Goal: Task Accomplishment & Management: Use online tool/utility

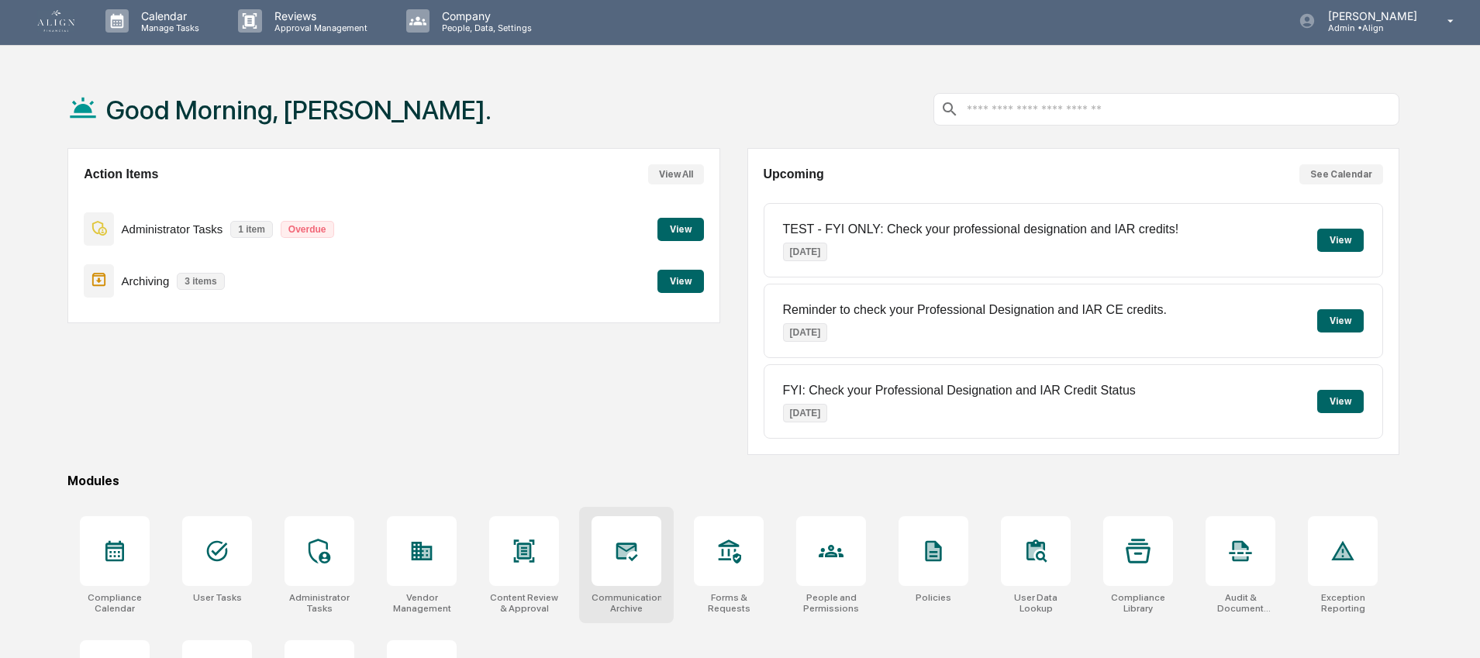
click at [609, 527] on div at bounding box center [627, 551] width 70 height 70
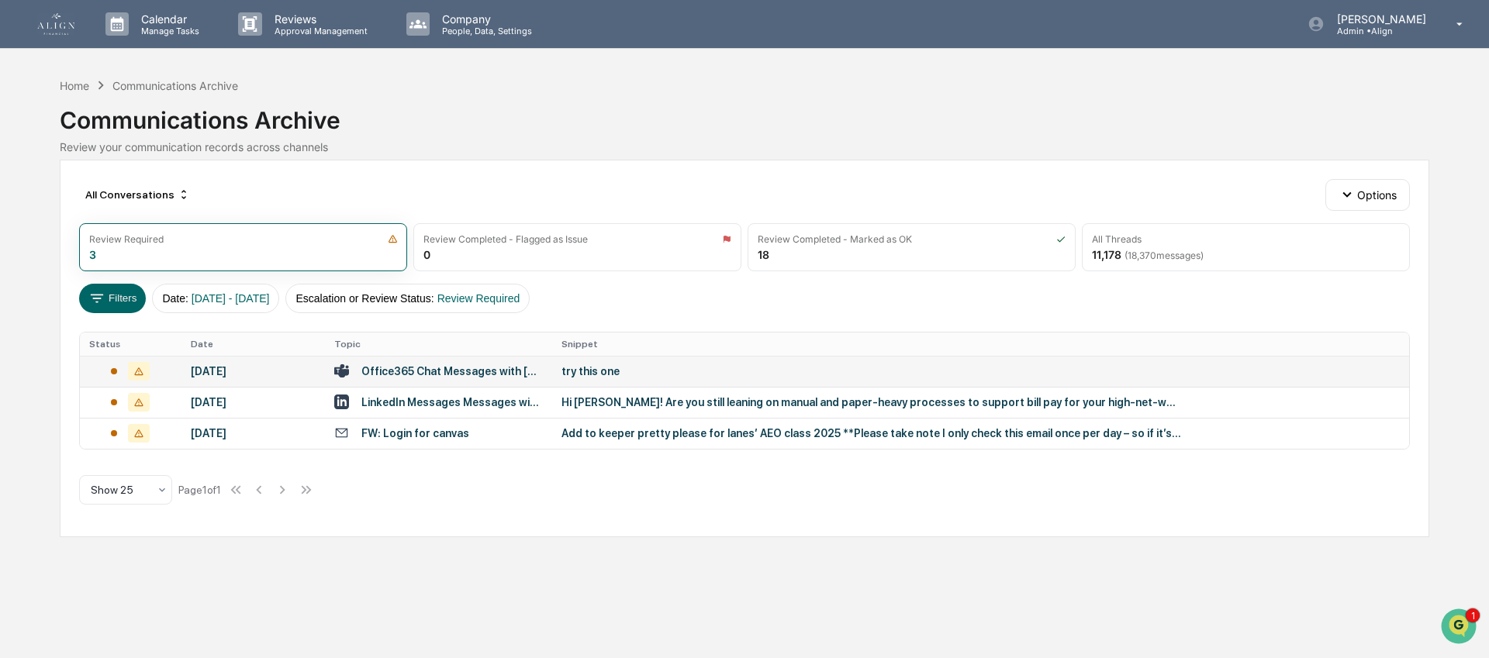
click at [232, 371] on div "September 8, 2025" at bounding box center [253, 371] width 125 height 12
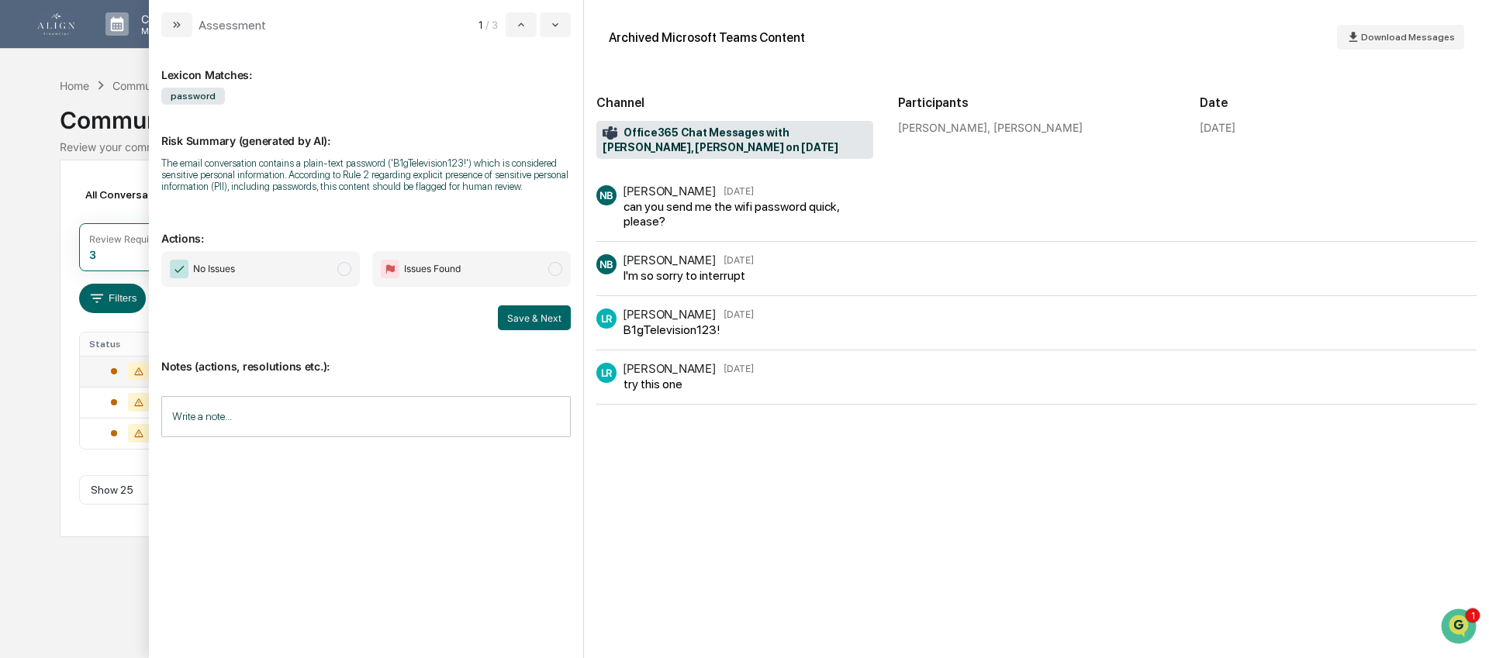
click at [231, 277] on span "No Issues" at bounding box center [214, 269] width 42 height 16
click at [251, 437] on input "Write a note..." at bounding box center [365, 416] width 409 height 41
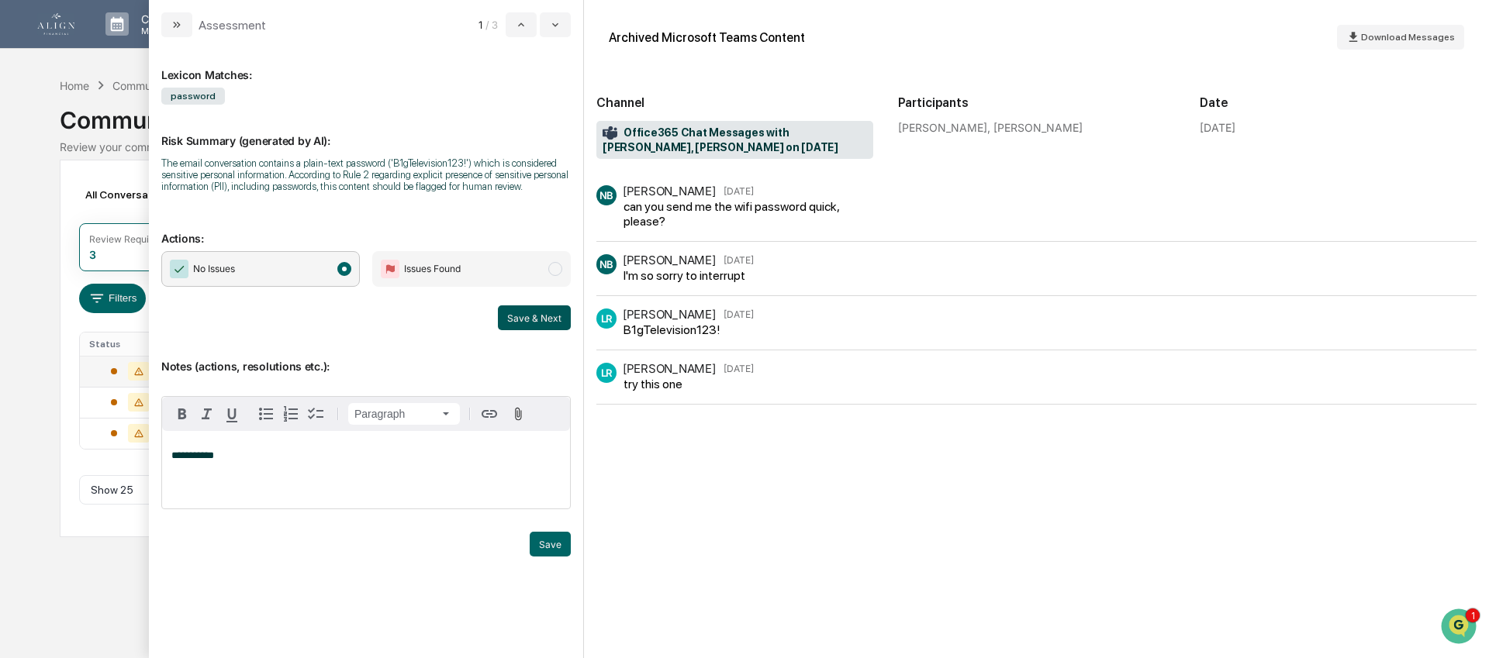
click at [519, 330] on button "Save & Next" at bounding box center [534, 317] width 73 height 25
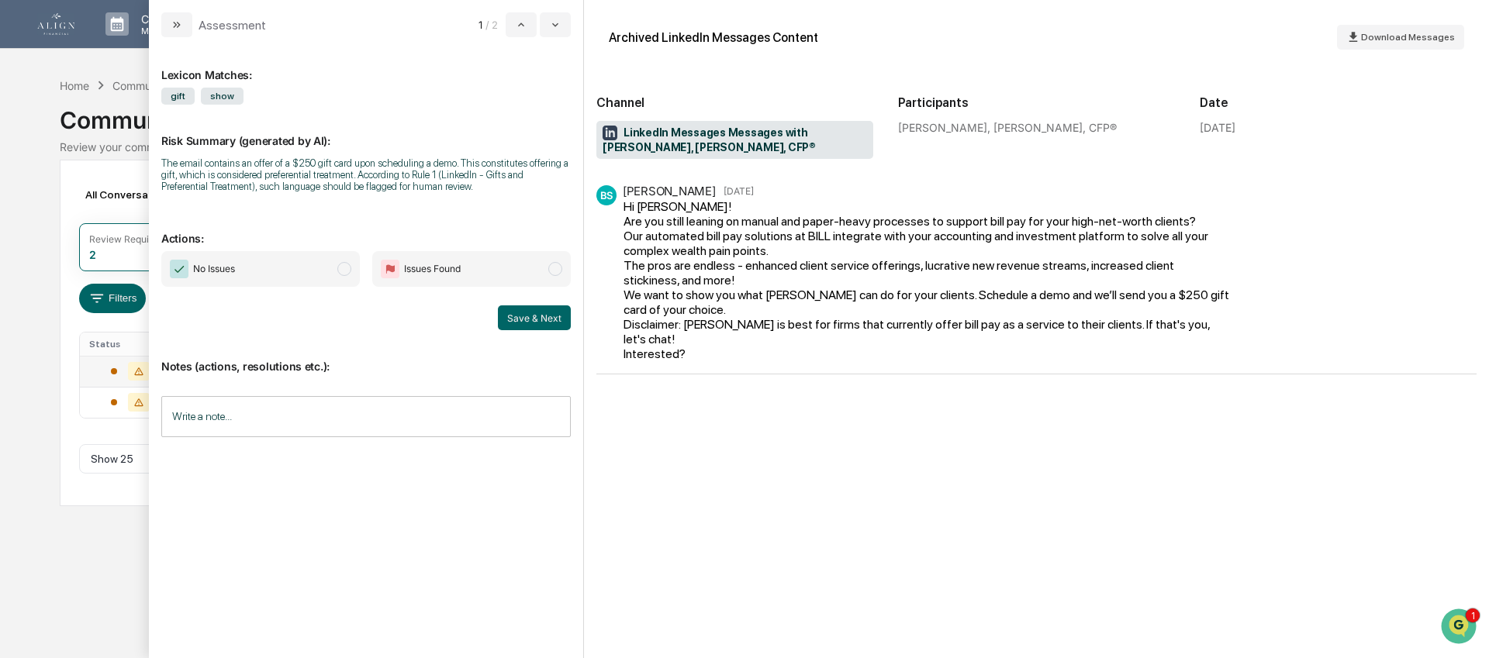
click at [247, 285] on span "No Issues" at bounding box center [260, 269] width 198 height 36
click at [278, 427] on input "Write a note..." at bounding box center [365, 416] width 409 height 41
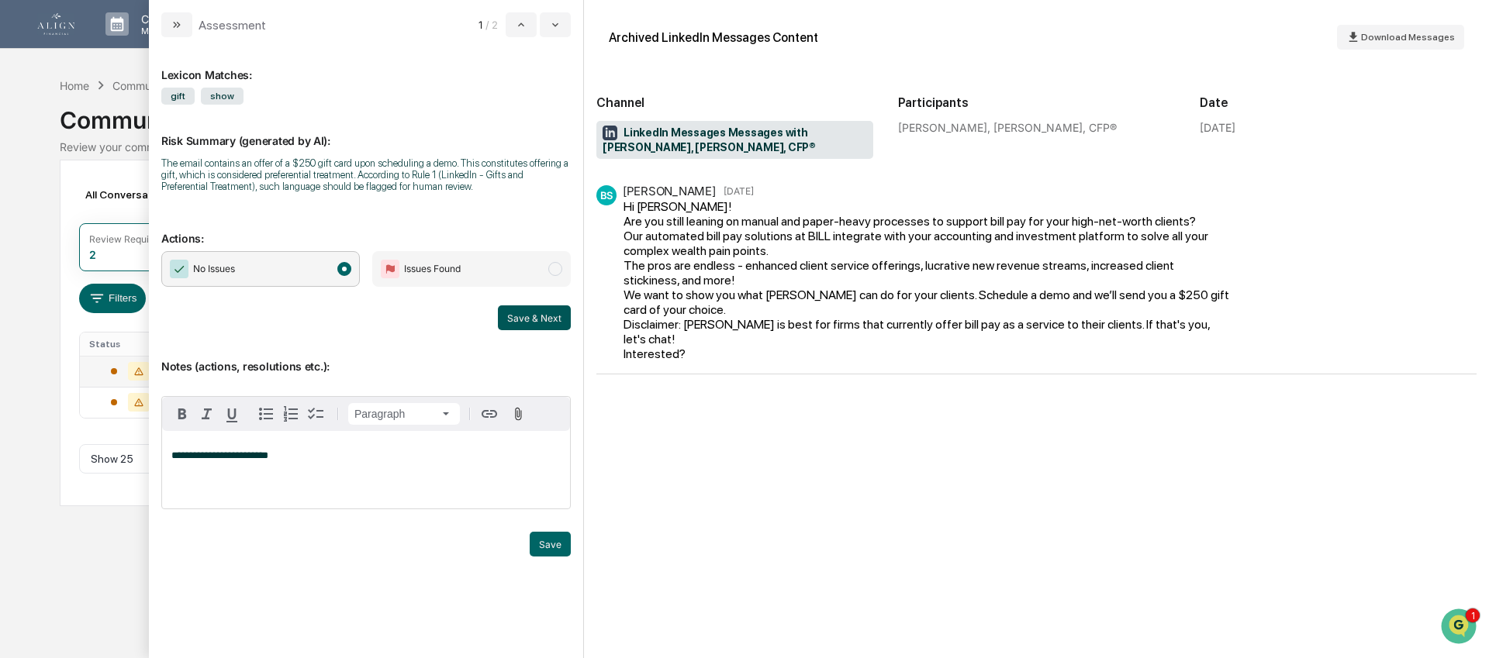
click at [533, 330] on button "Save & Next" at bounding box center [534, 317] width 73 height 25
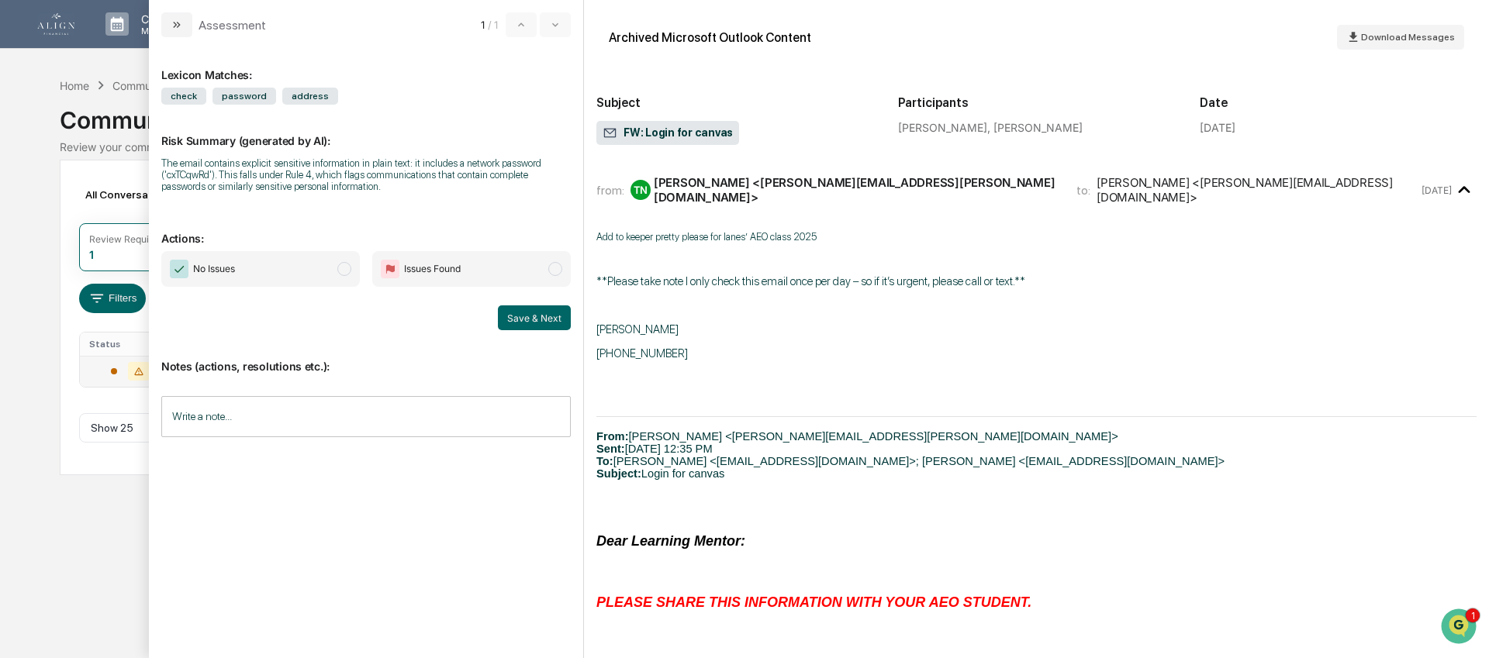
click at [282, 255] on span "No Issues" at bounding box center [260, 269] width 198 height 36
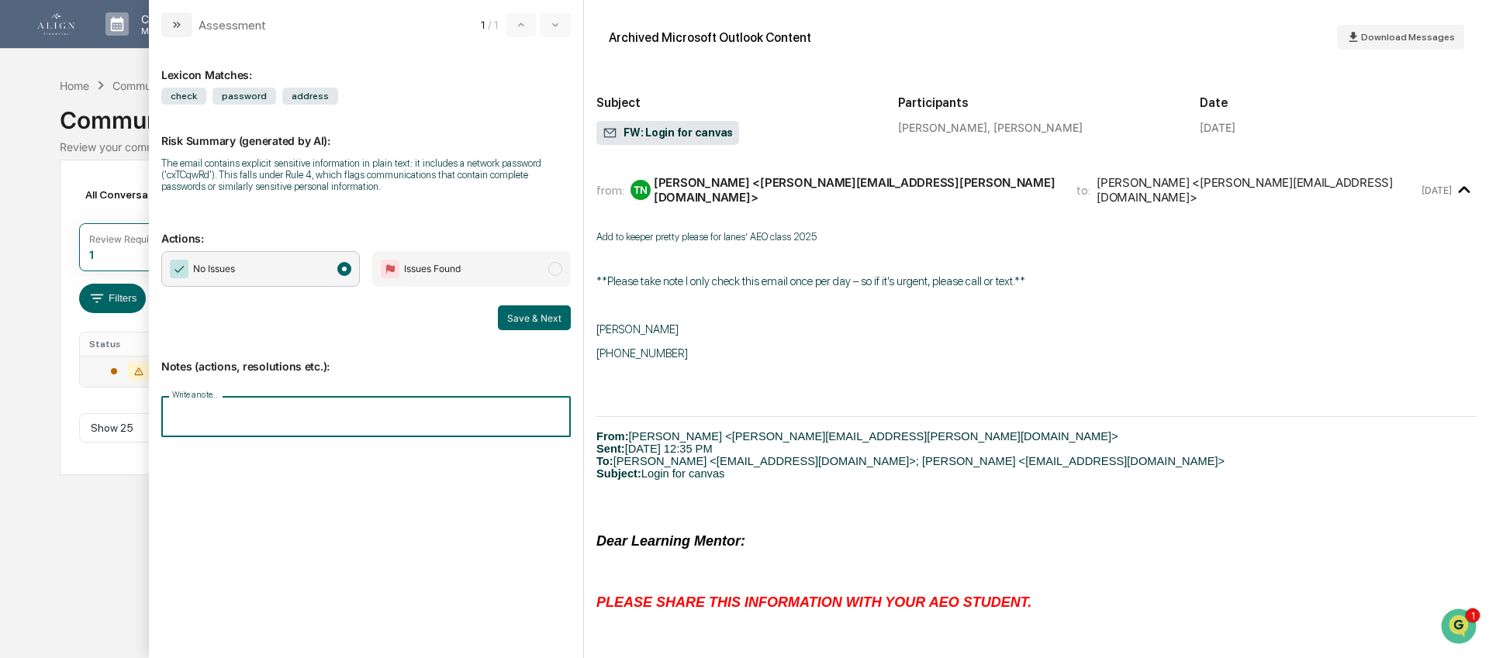
click at [274, 428] on input "Write a note..." at bounding box center [365, 416] width 409 height 41
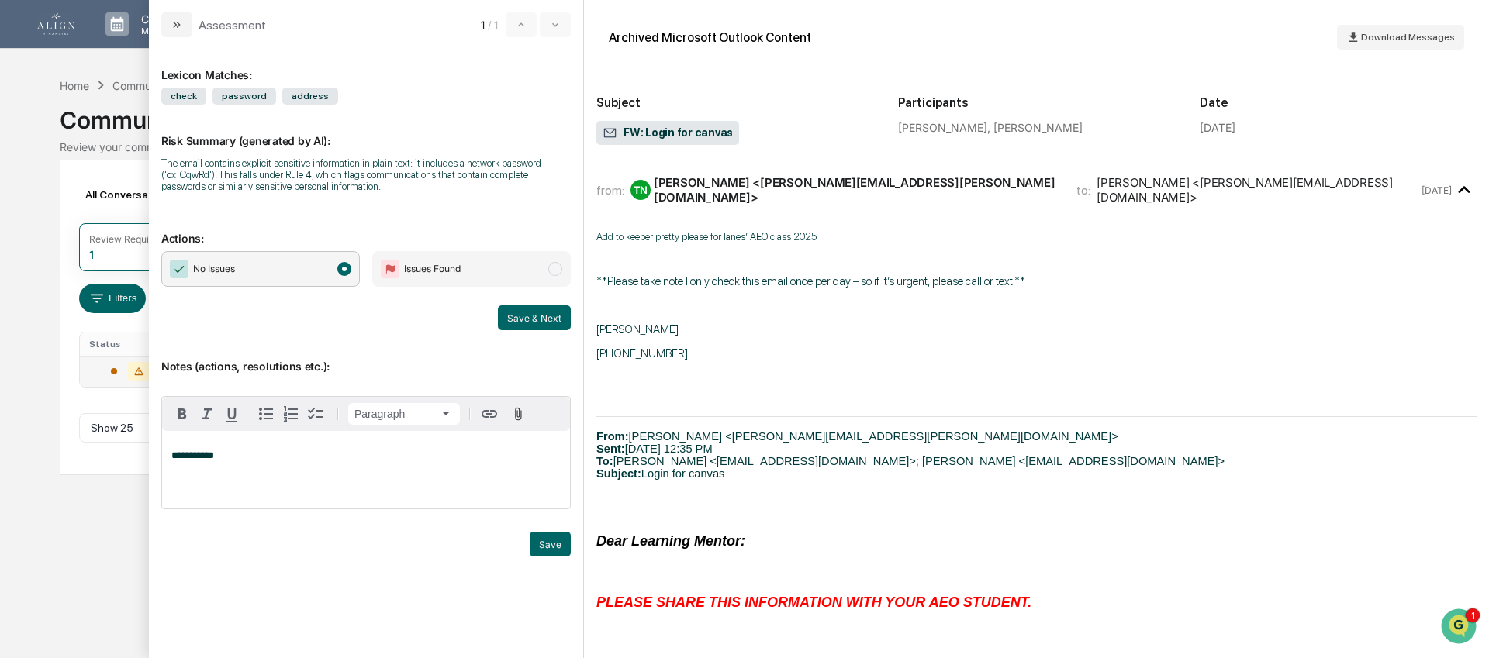
click at [578, 309] on div "**********" at bounding box center [366, 347] width 434 height 621
click at [548, 551] on button "Save" at bounding box center [550, 544] width 41 height 25
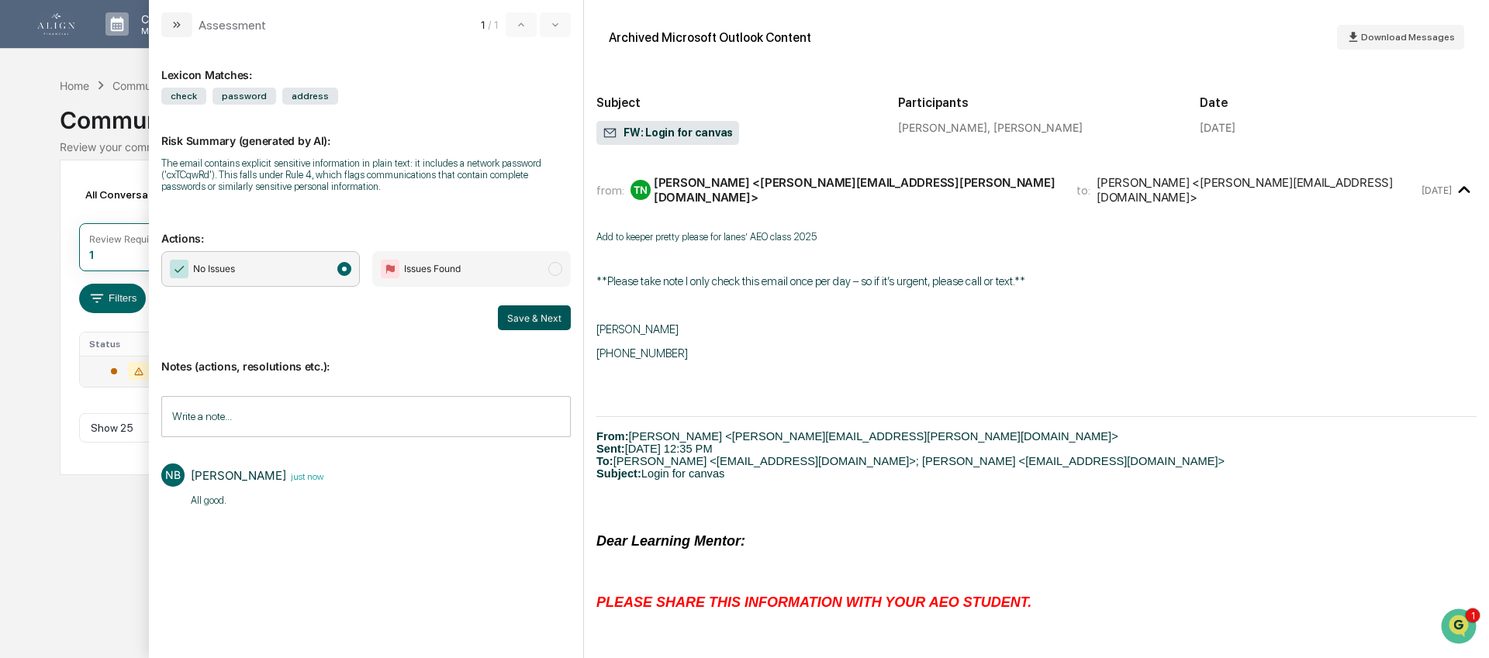
click at [548, 330] on button "Save & Next" at bounding box center [534, 317] width 73 height 25
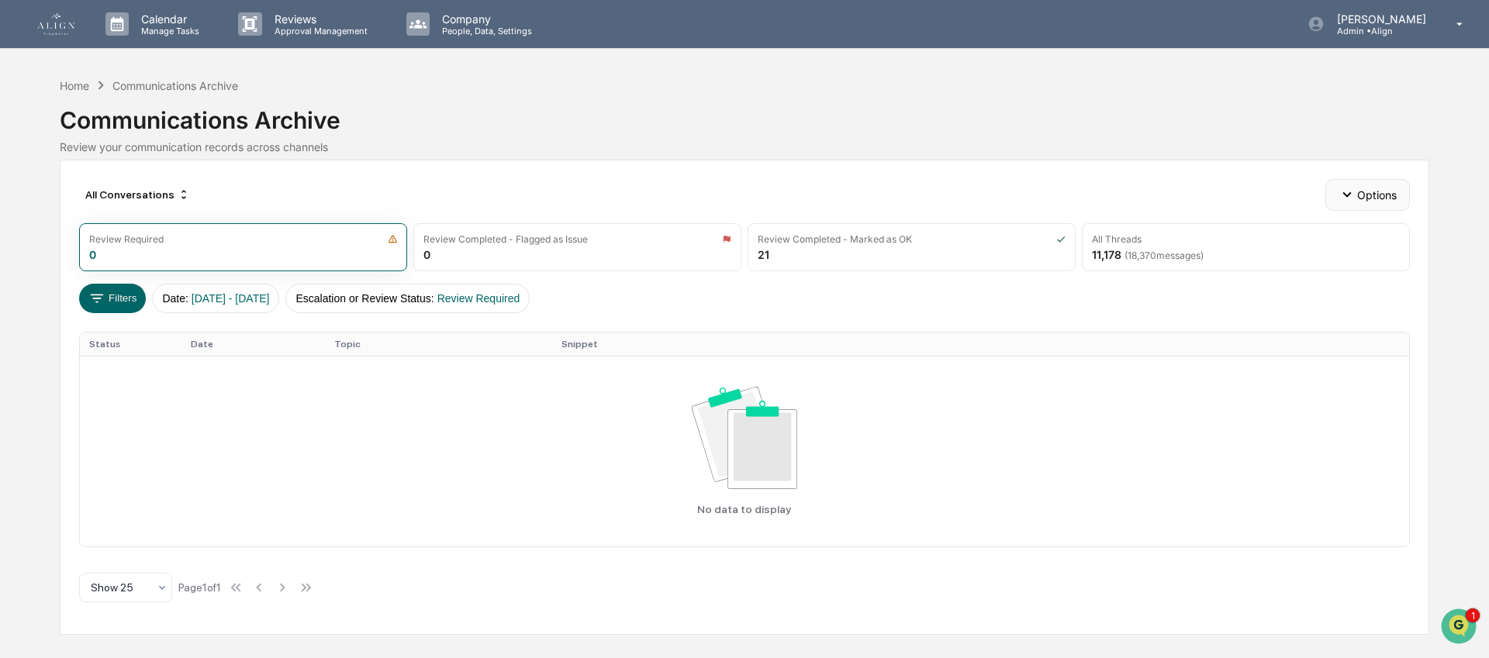
click at [1341, 197] on icon "button" at bounding box center [1346, 194] width 17 height 17
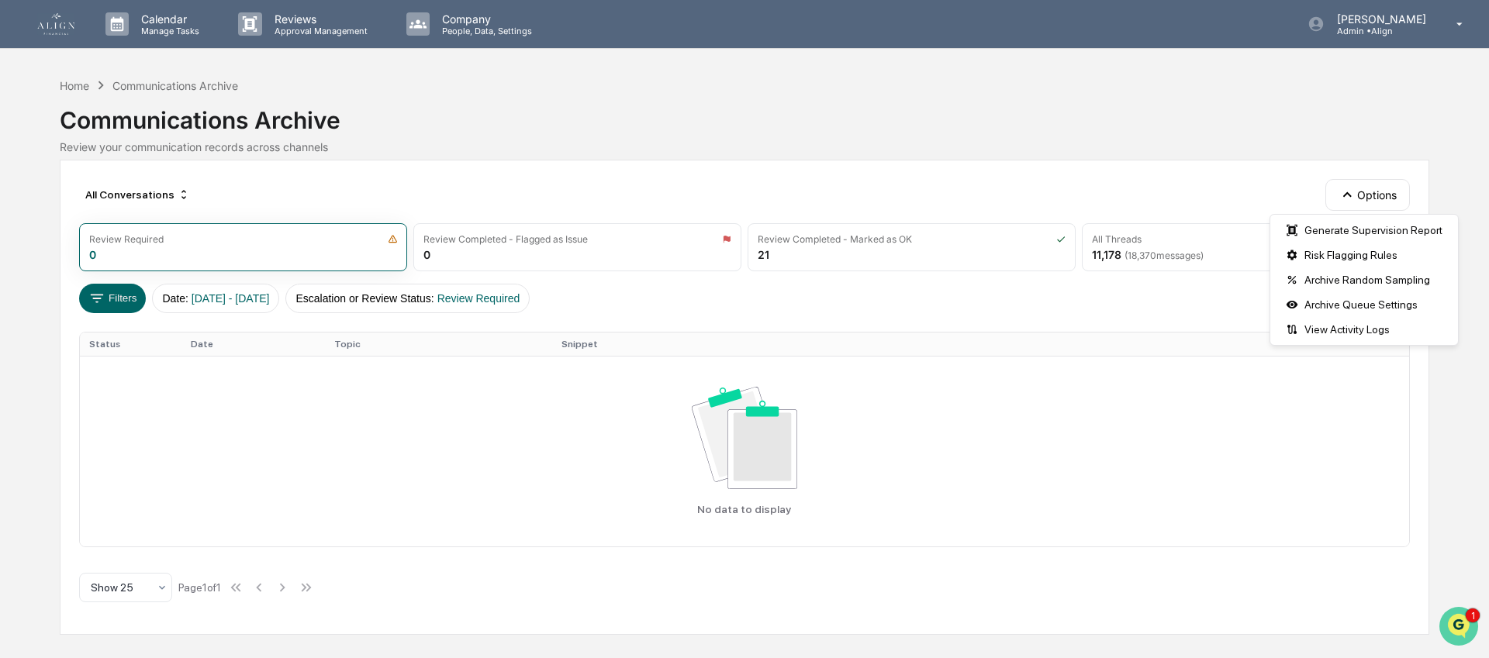
click at [1468, 632] on icon "Open customer support" at bounding box center [1458, 646] width 39 height 39
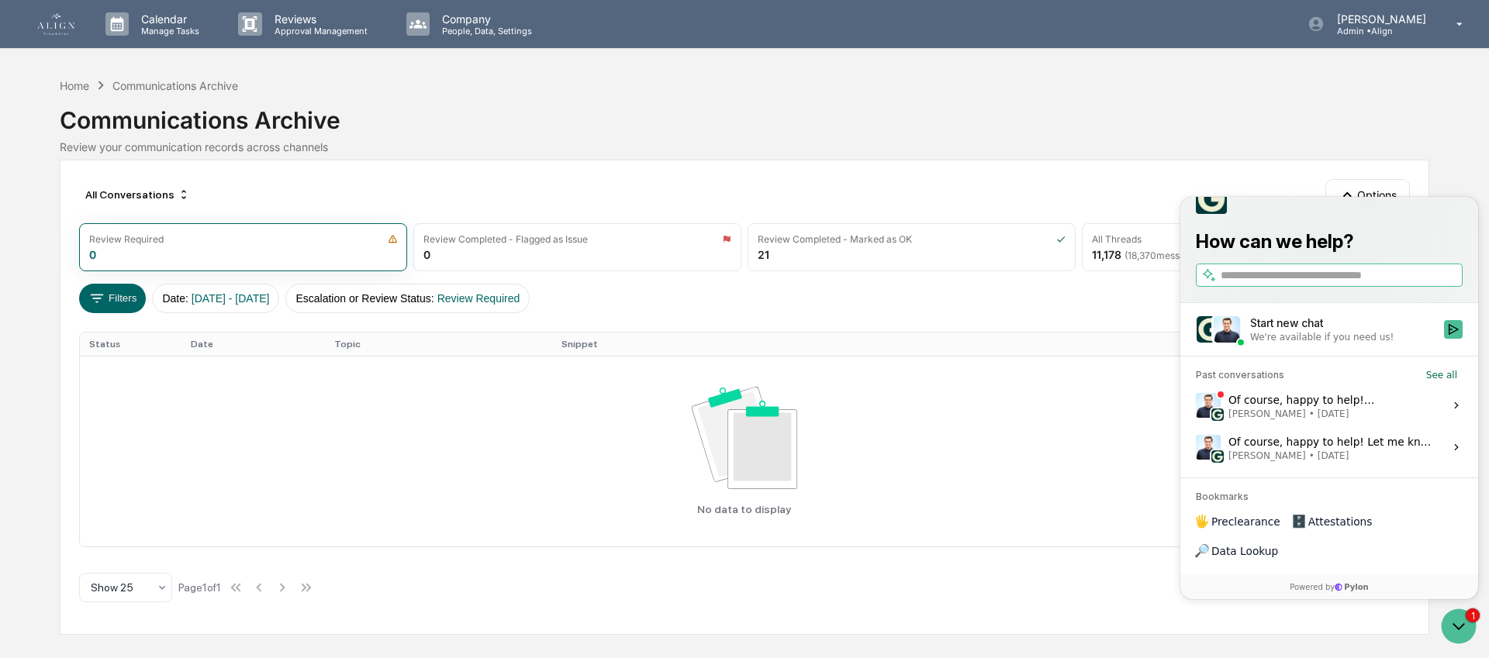
click at [1302, 420] on span "Jack Rasmussen • Sep 18" at bounding box center [1331, 414] width 206 height 12
click at [1196, 406] on button "View issue" at bounding box center [1195, 406] width 1 height 1
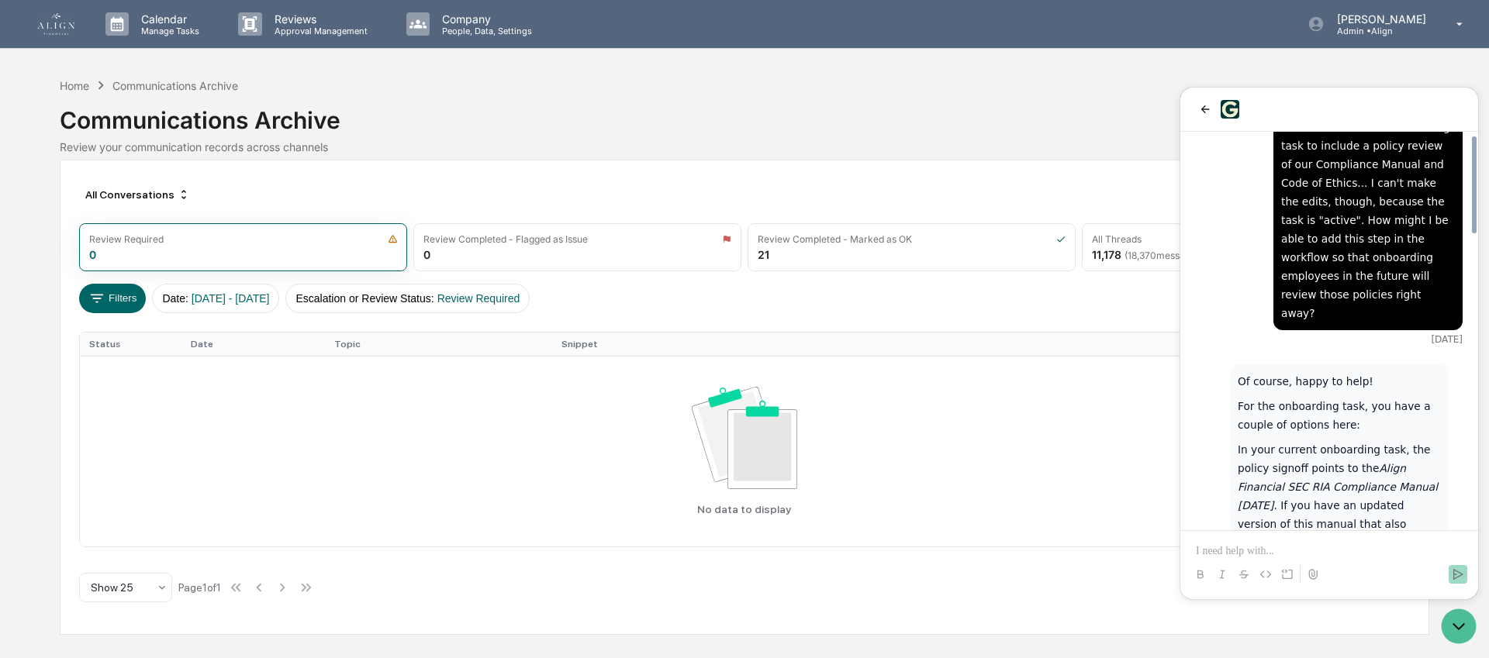
scroll to position [1202, 0]
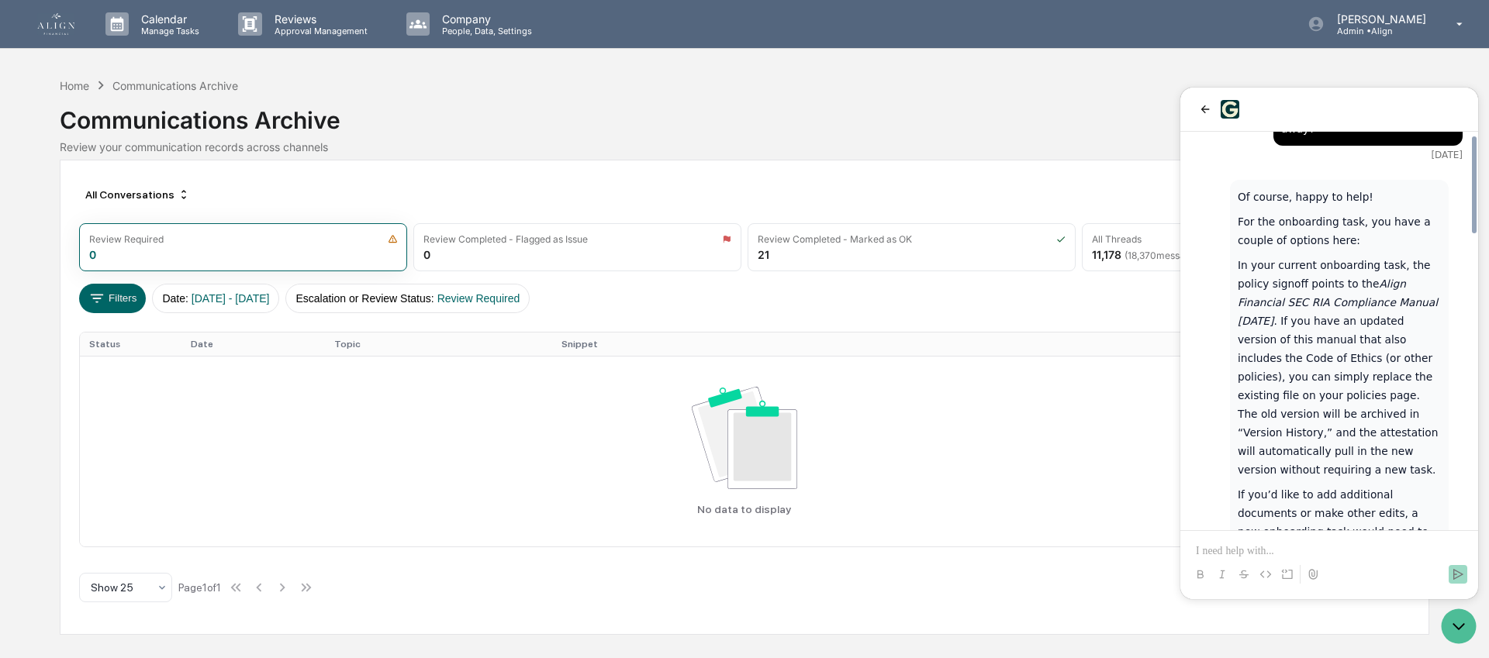
click at [1229, 551] on p at bounding box center [1329, 552] width 267 height 16
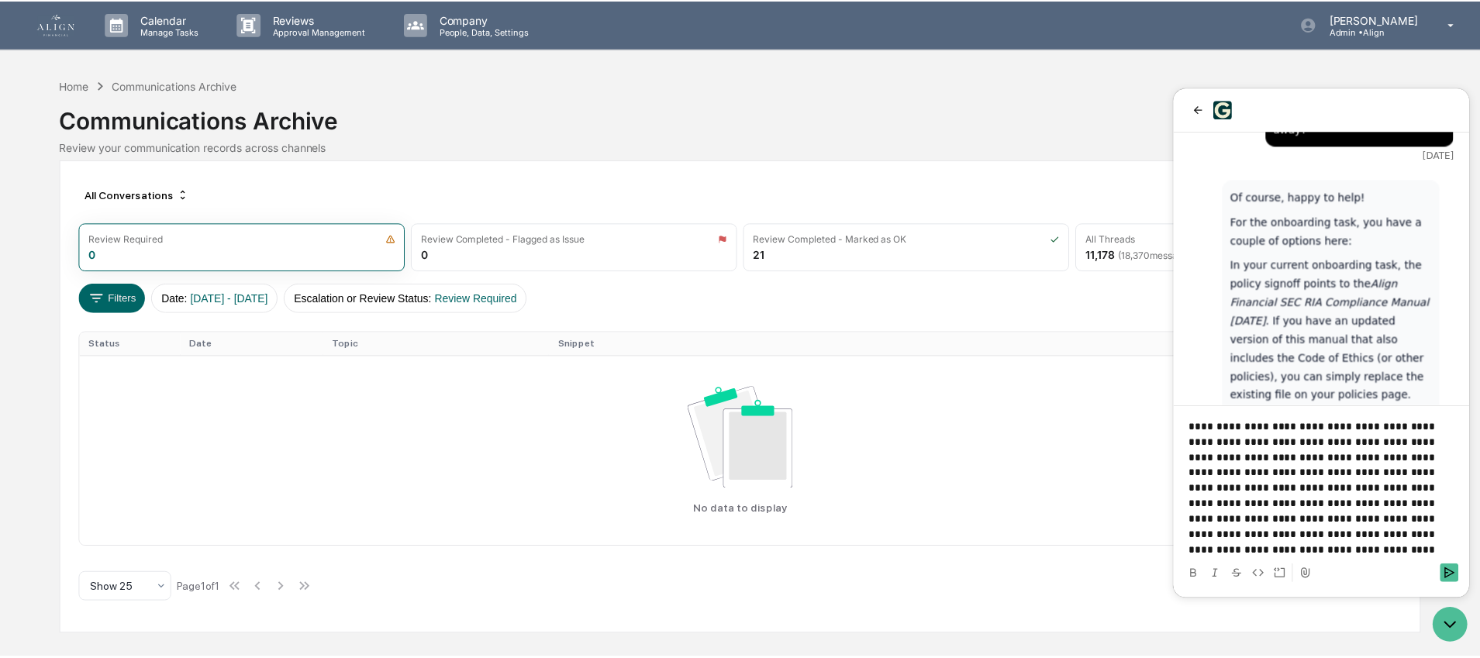
scroll to position [1512, 0]
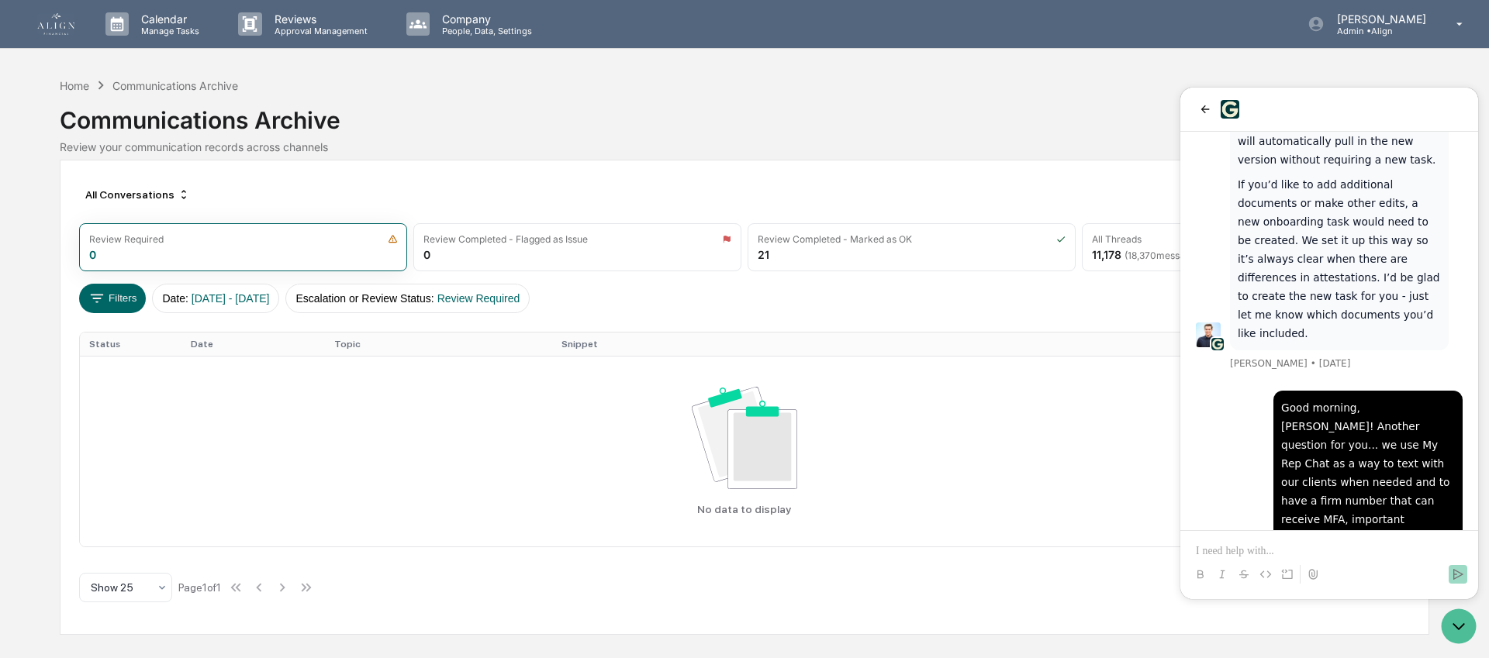
click at [1058, 116] on div "Communications Archive" at bounding box center [744, 114] width 1369 height 40
click at [1211, 114] on button "back" at bounding box center [1205, 109] width 19 height 19
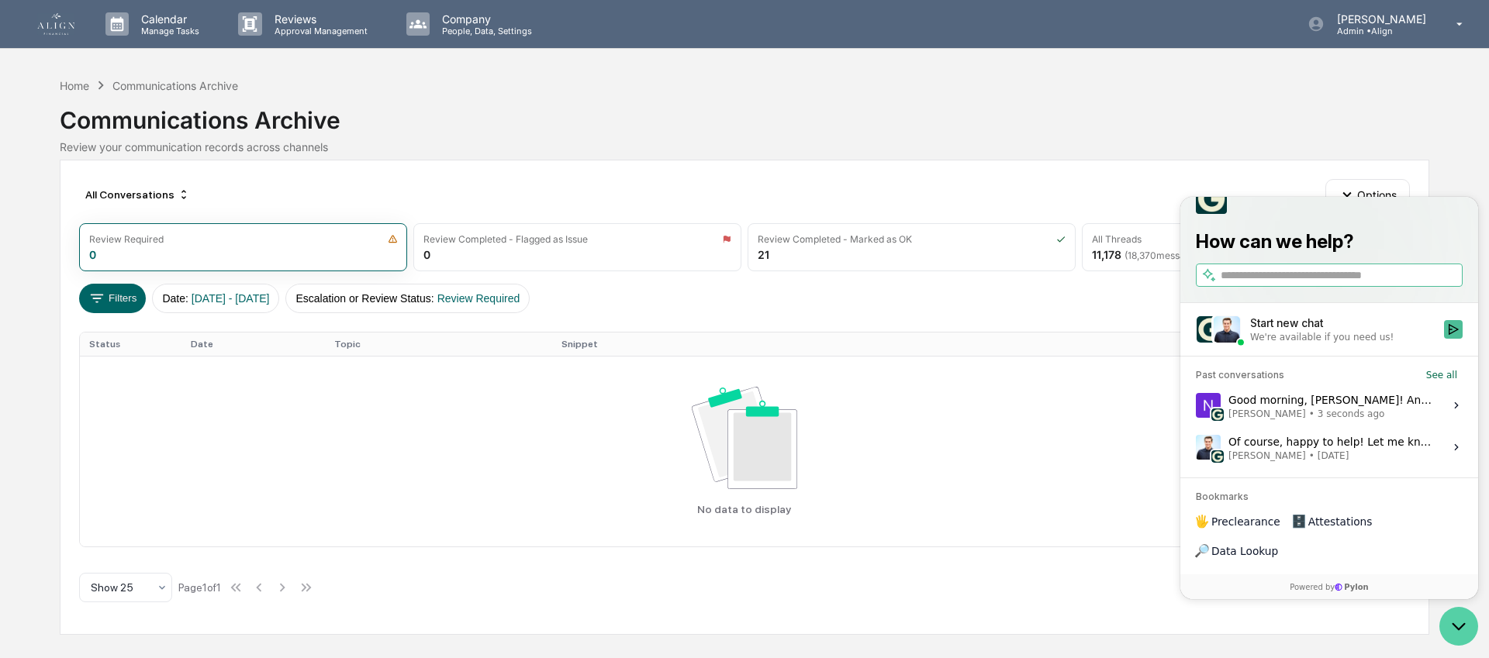
click at [1458, 630] on icon "Open customer support" at bounding box center [1458, 626] width 39 height 39
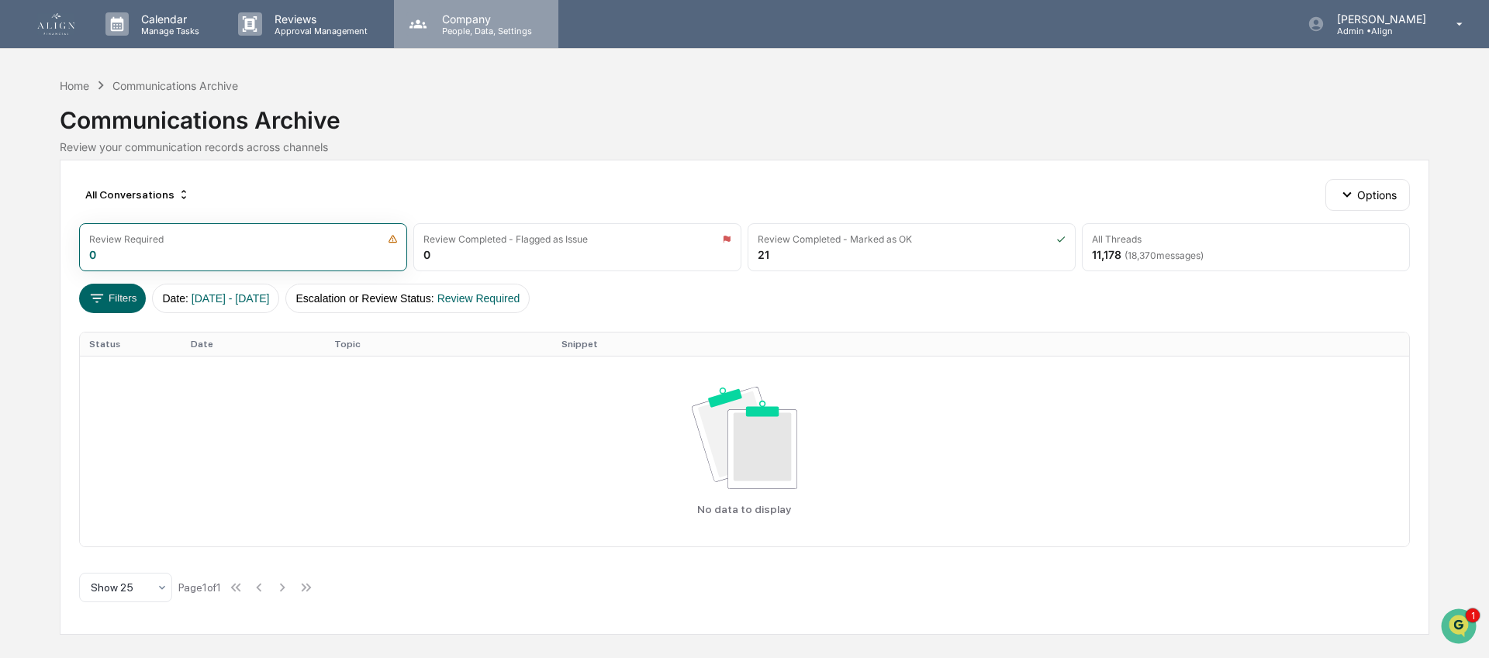
click at [497, 40] on div "Company People, Data, Settings" at bounding box center [476, 24] width 164 height 48
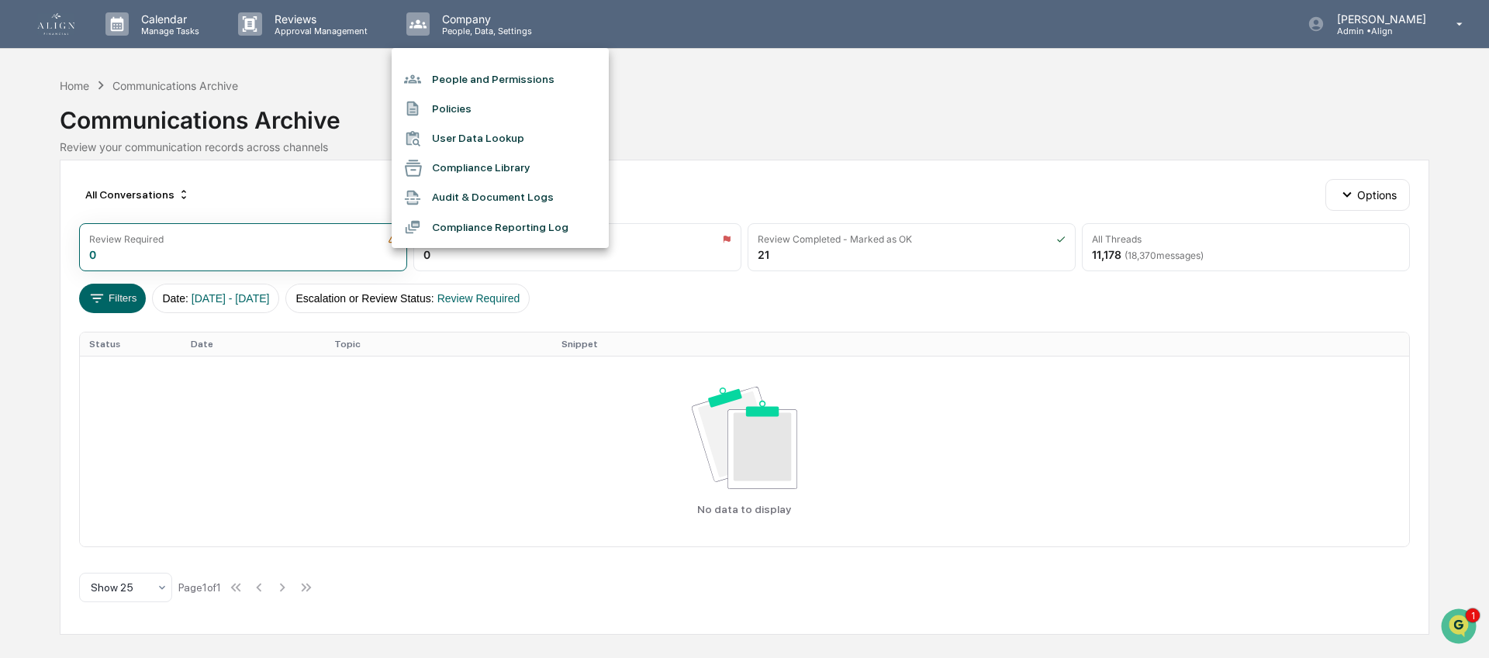
click at [484, 196] on li "Audit & Document Logs" at bounding box center [500, 197] width 217 height 29
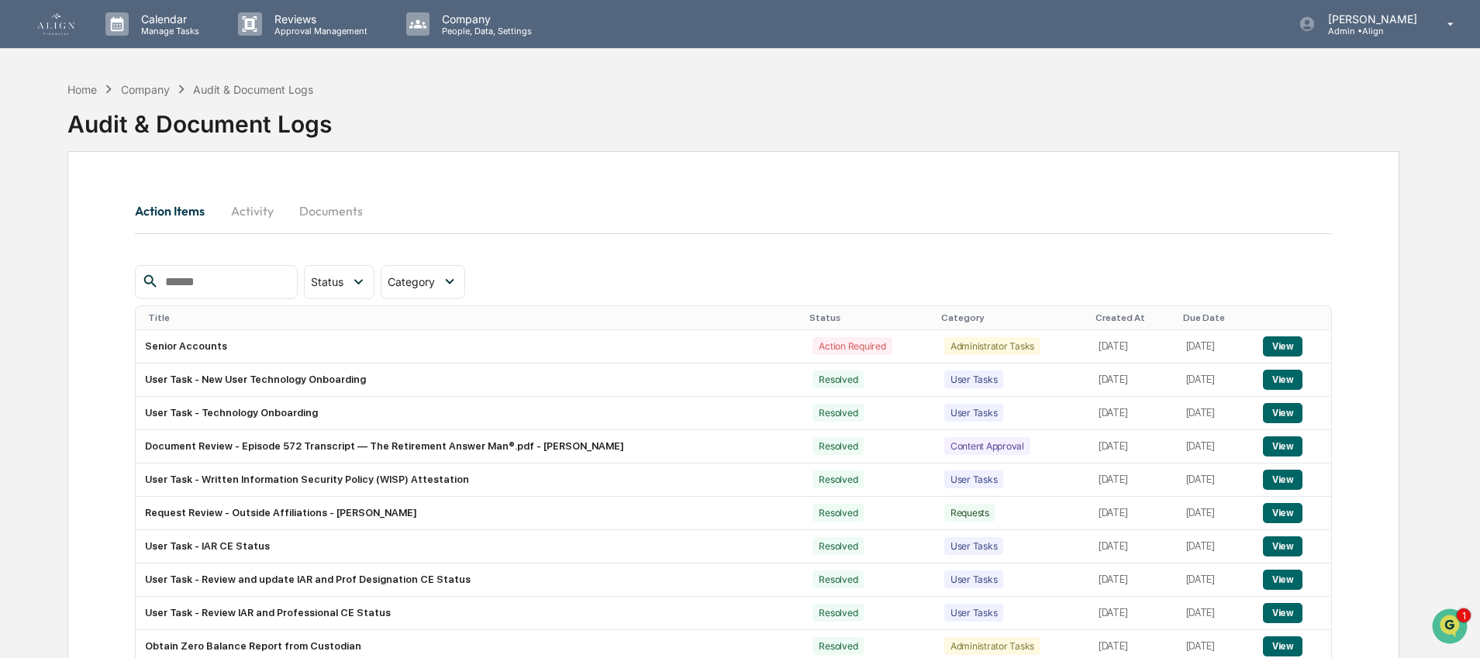
click at [254, 216] on button "Activity" at bounding box center [252, 210] width 70 height 37
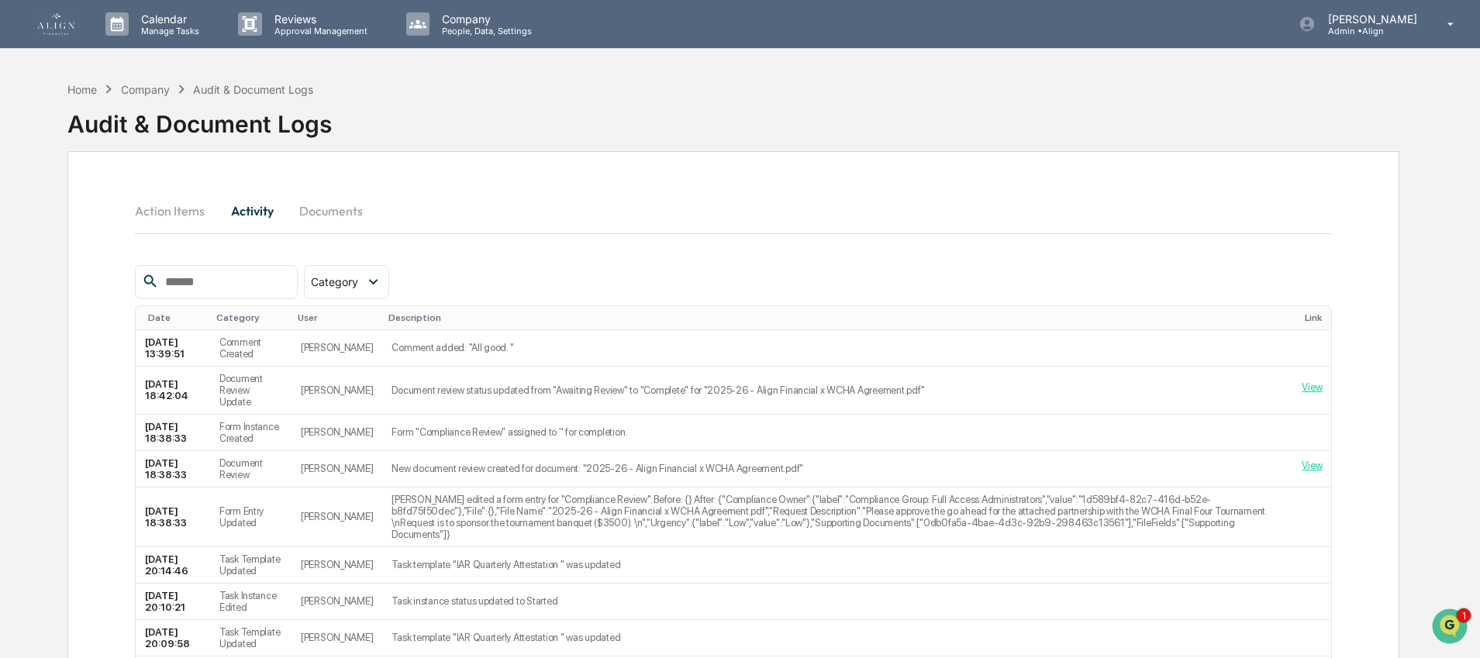
click at [314, 202] on button "Documents" at bounding box center [331, 210] width 88 height 37
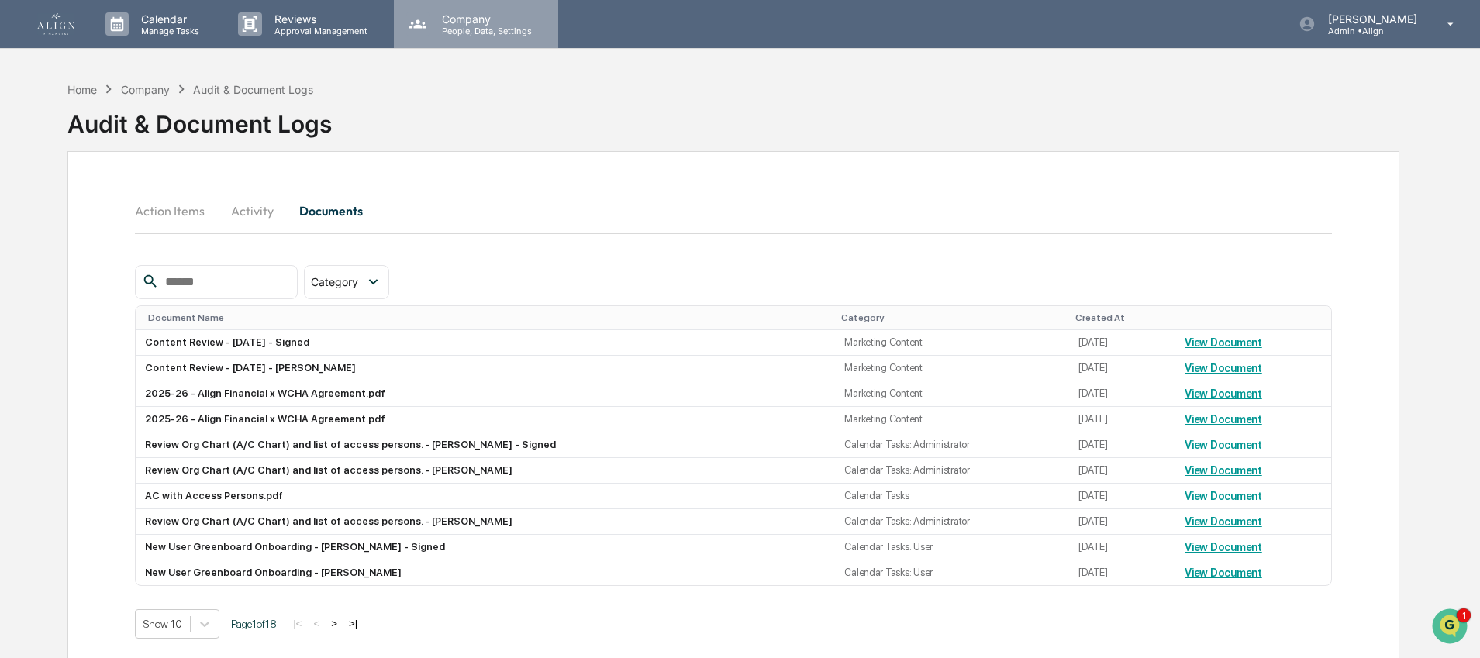
click at [488, 22] on p "Company" at bounding box center [485, 18] width 110 height 13
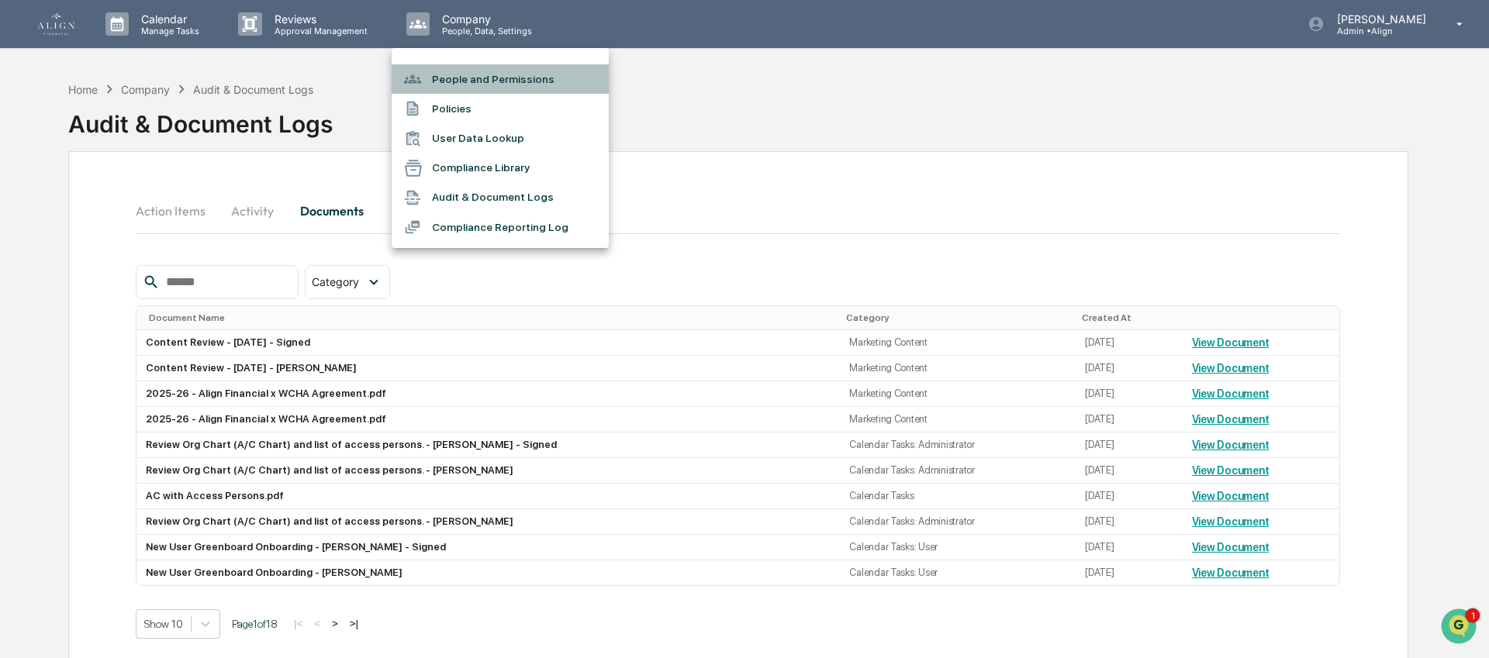
click at [464, 85] on li "People and Permissions" at bounding box center [500, 78] width 217 height 29
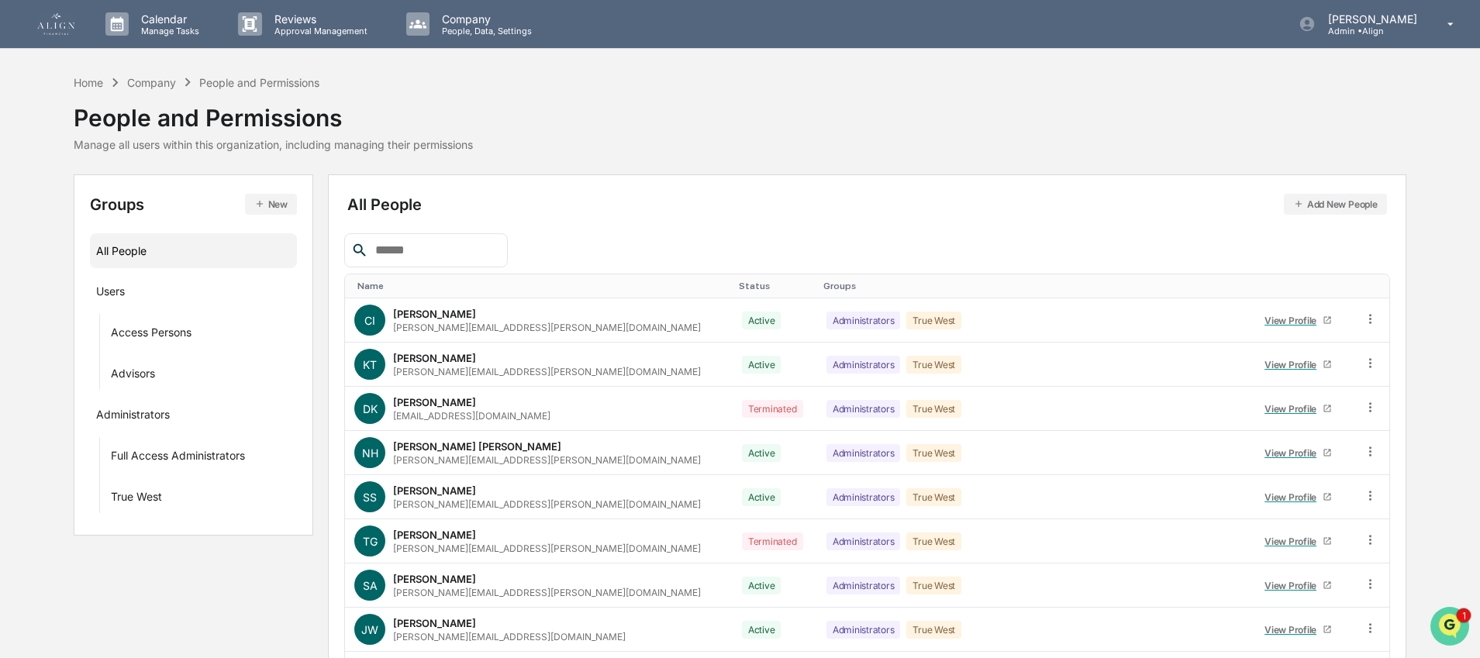
click at [1445, 620] on img "Open customer support" at bounding box center [1450, 626] width 39 height 31
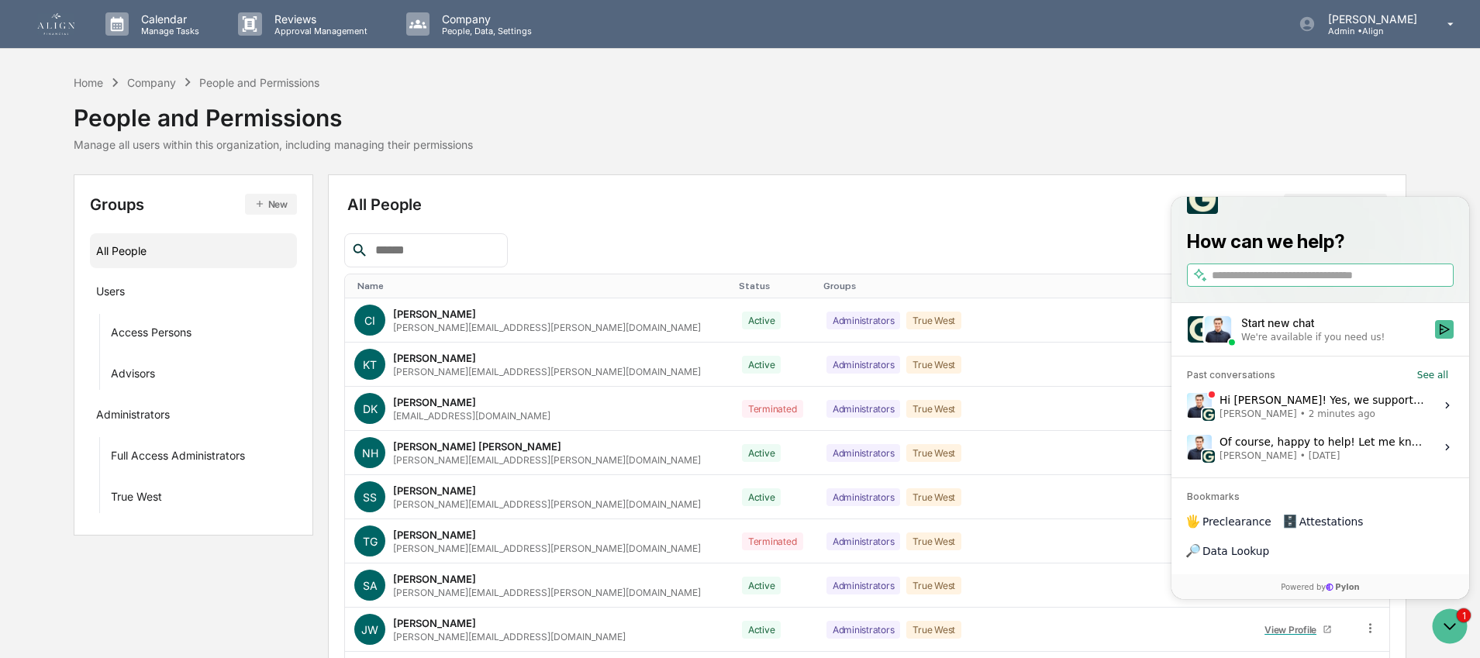
click at [1333, 420] on span "2 minutes ago" at bounding box center [1342, 414] width 67 height 12
click at [1187, 406] on button "View issue" at bounding box center [1186, 406] width 1 height 1
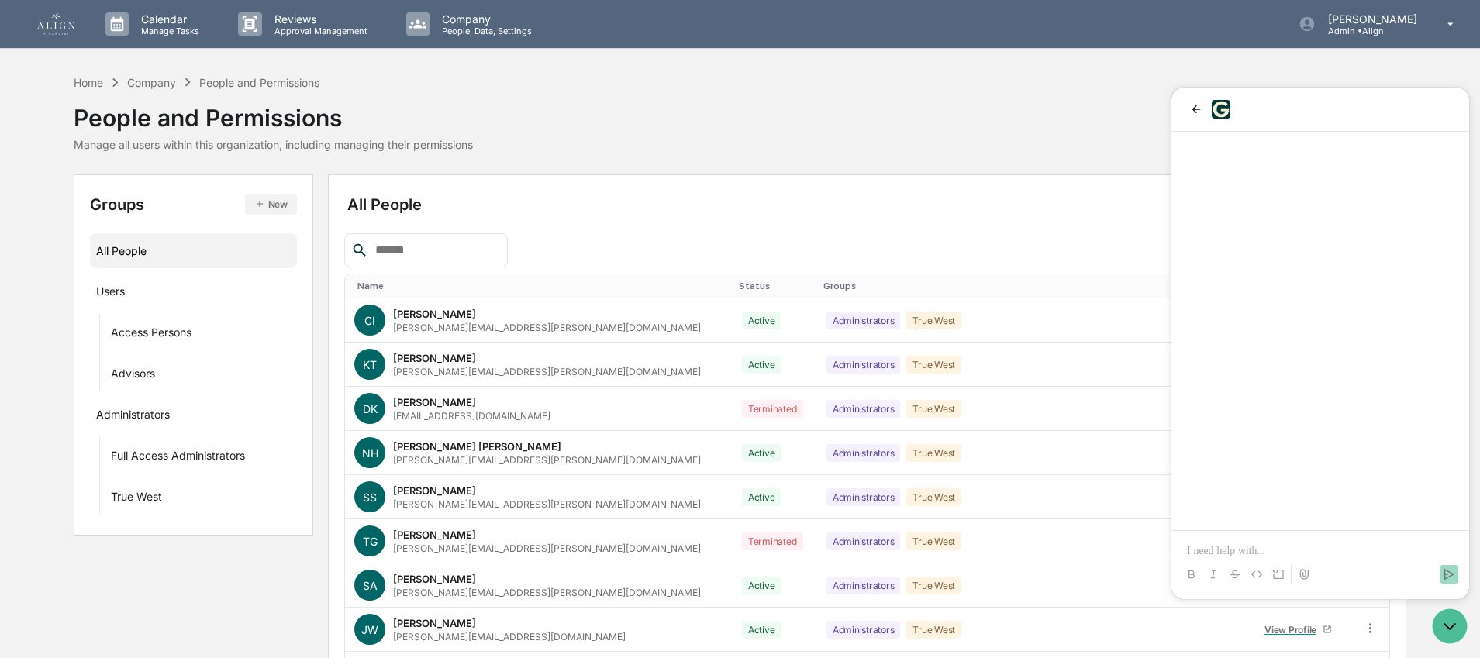
scroll to position [1698, 0]
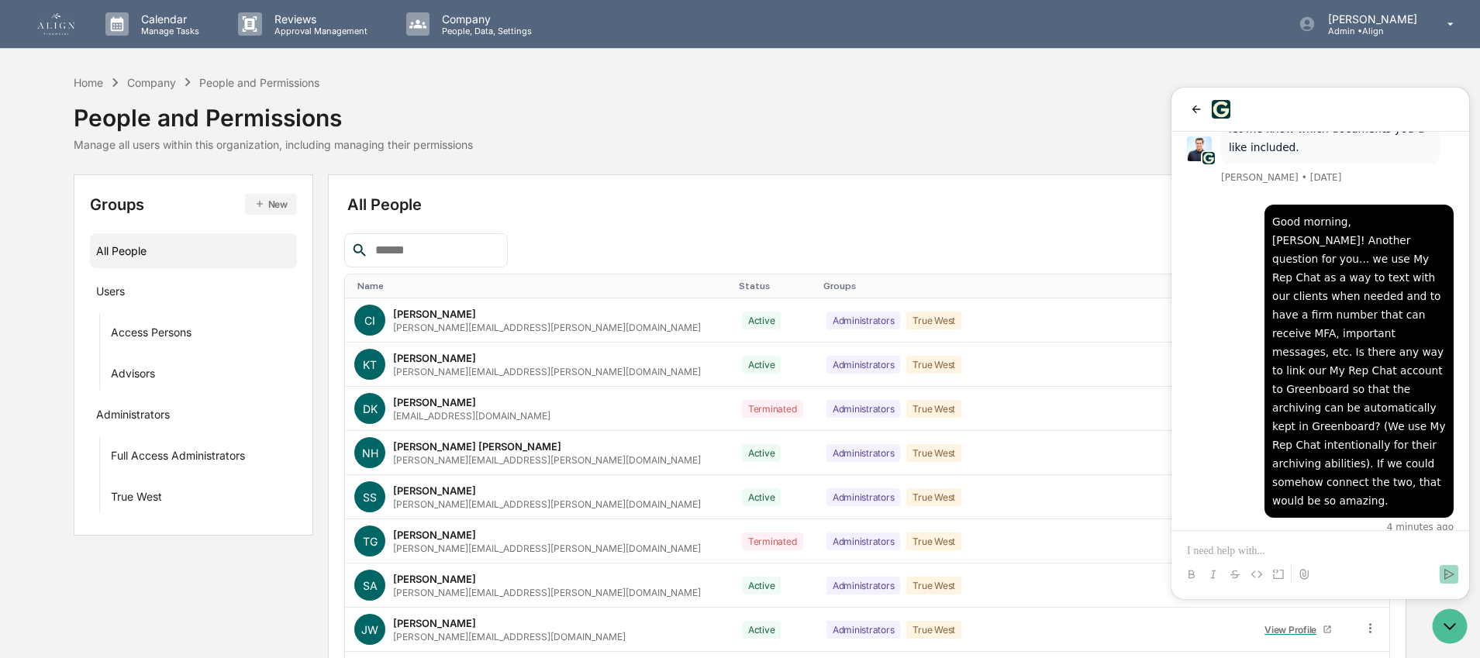
click at [1370, 637] on link "these instructions" at bounding box center [1322, 643] width 95 height 12
click at [1251, 553] on p at bounding box center [1320, 552] width 267 height 16
click at [1217, 551] on p "**********" at bounding box center [1320, 552] width 267 height 16
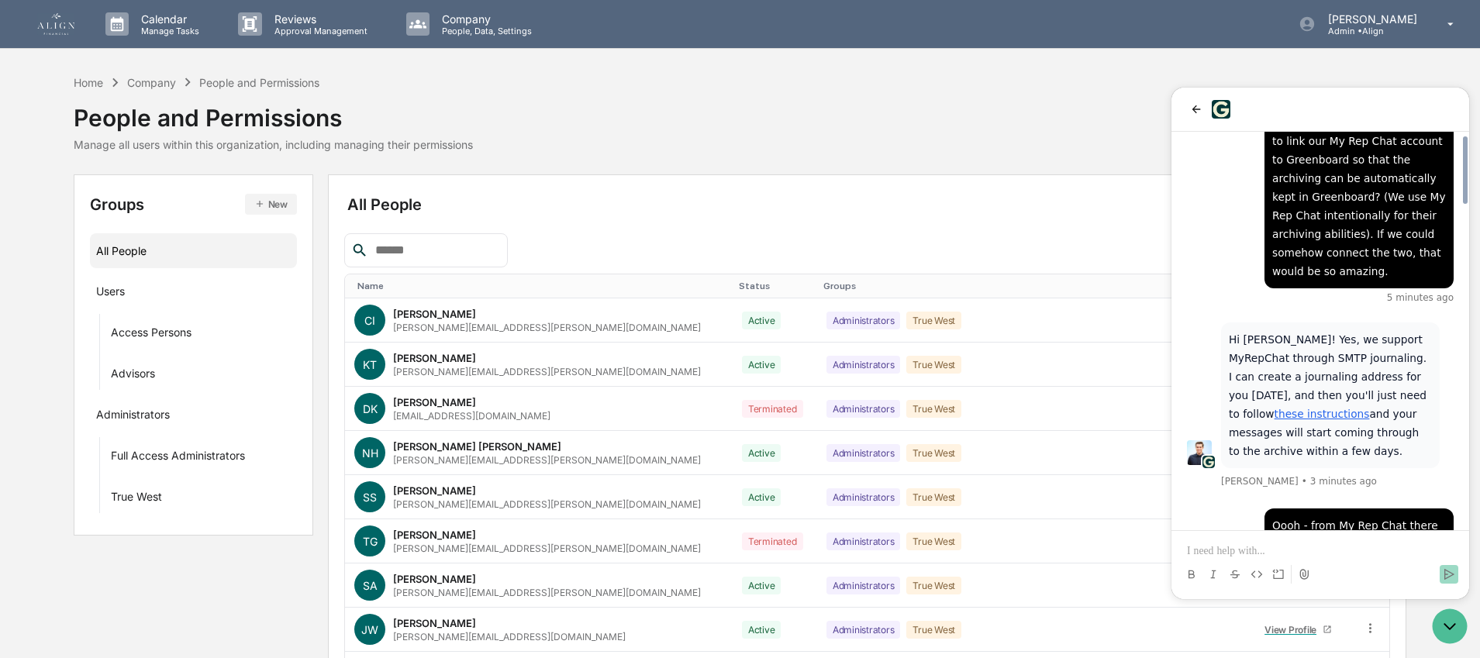
scroll to position [1900, 0]
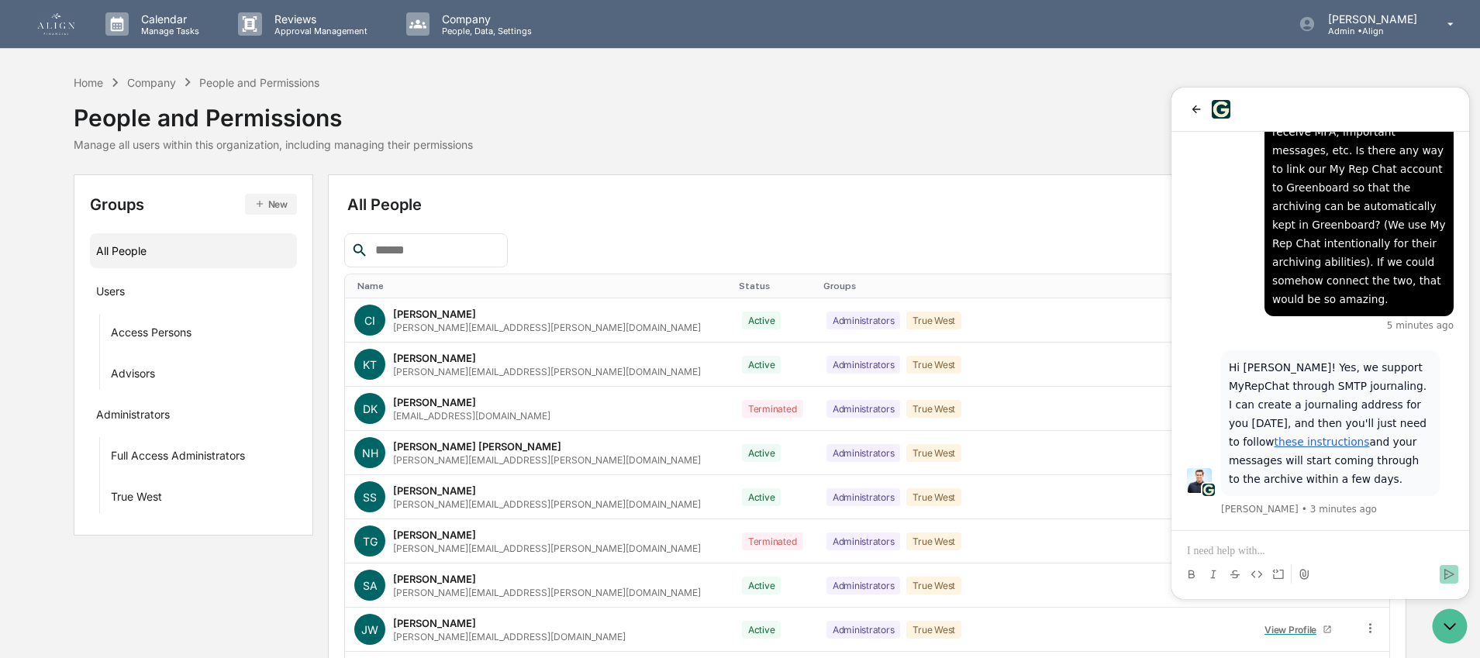
click at [1370, 436] on link "these instructions" at bounding box center [1322, 442] width 95 height 12
click at [1287, 542] on div at bounding box center [1320, 560] width 285 height 59
click at [1263, 544] on p at bounding box center [1320, 552] width 267 height 16
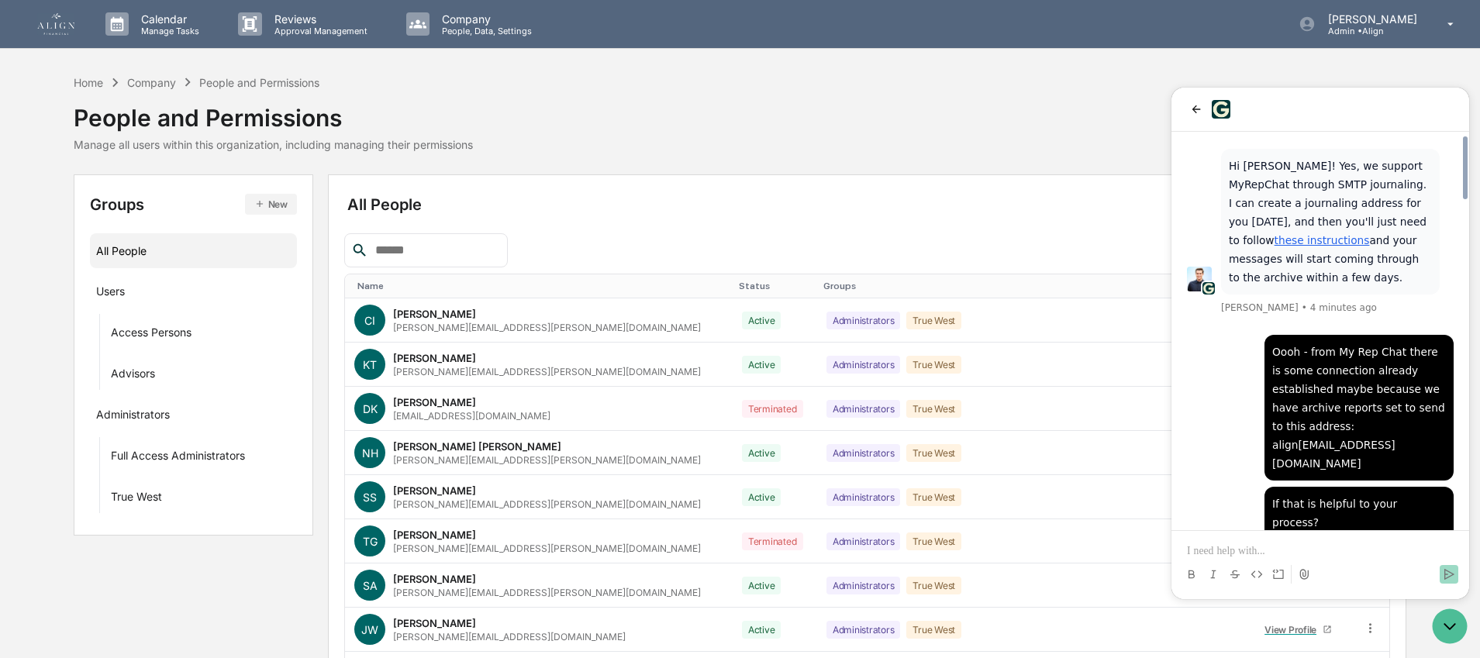
scroll to position [2073, 0]
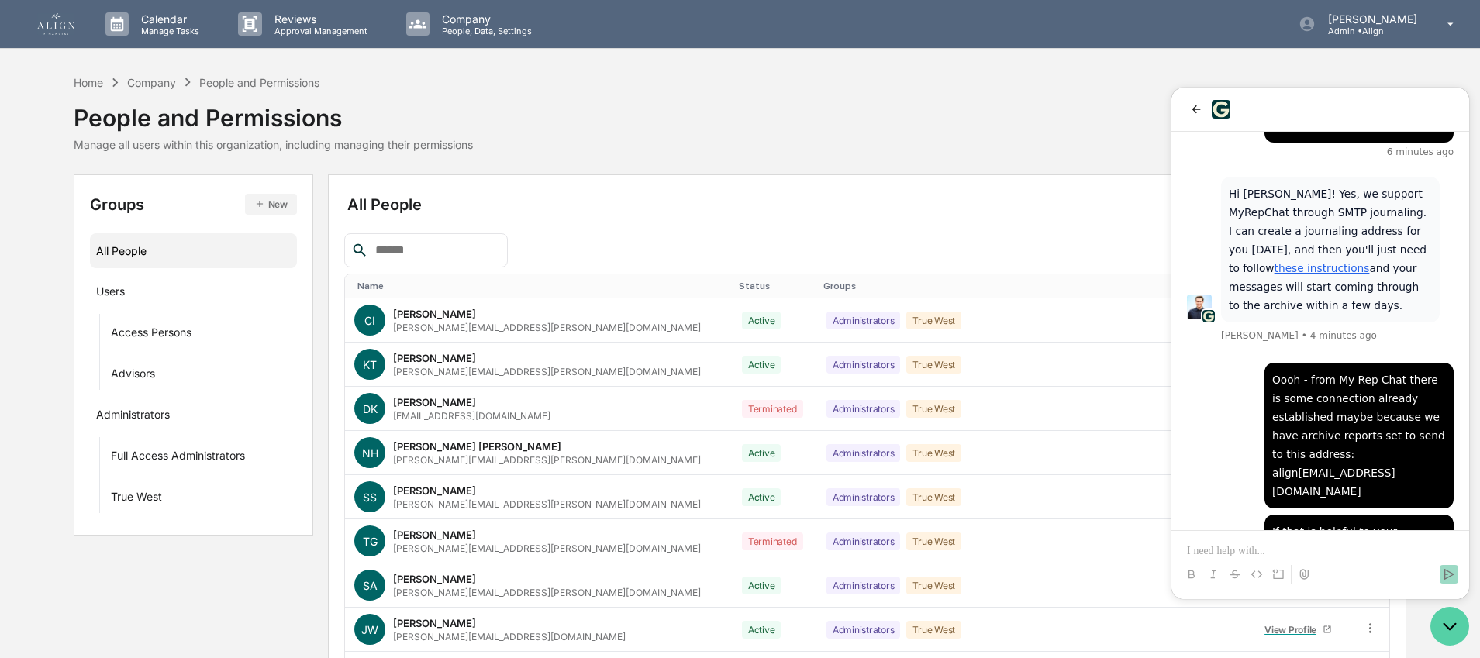
click at [1448, 625] on icon "Open customer support" at bounding box center [1450, 626] width 39 height 39
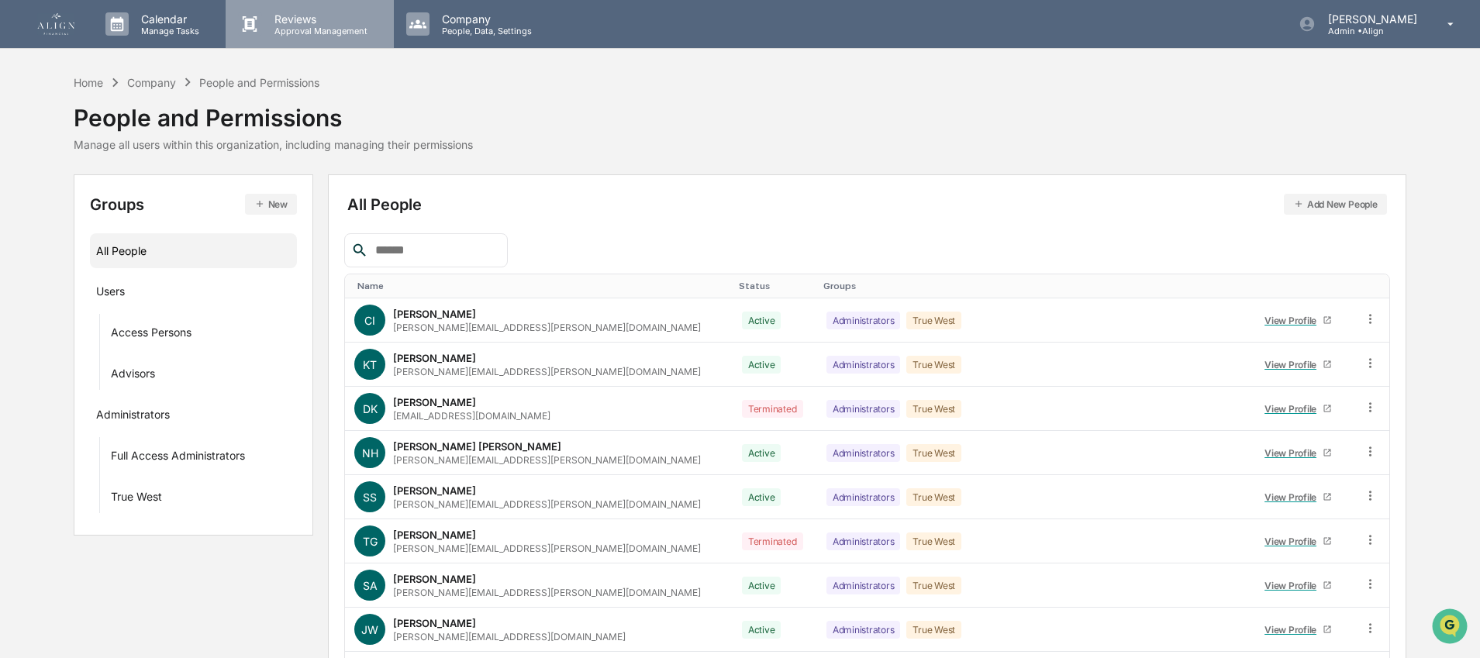
click at [317, 16] on p "Reviews" at bounding box center [318, 18] width 113 height 13
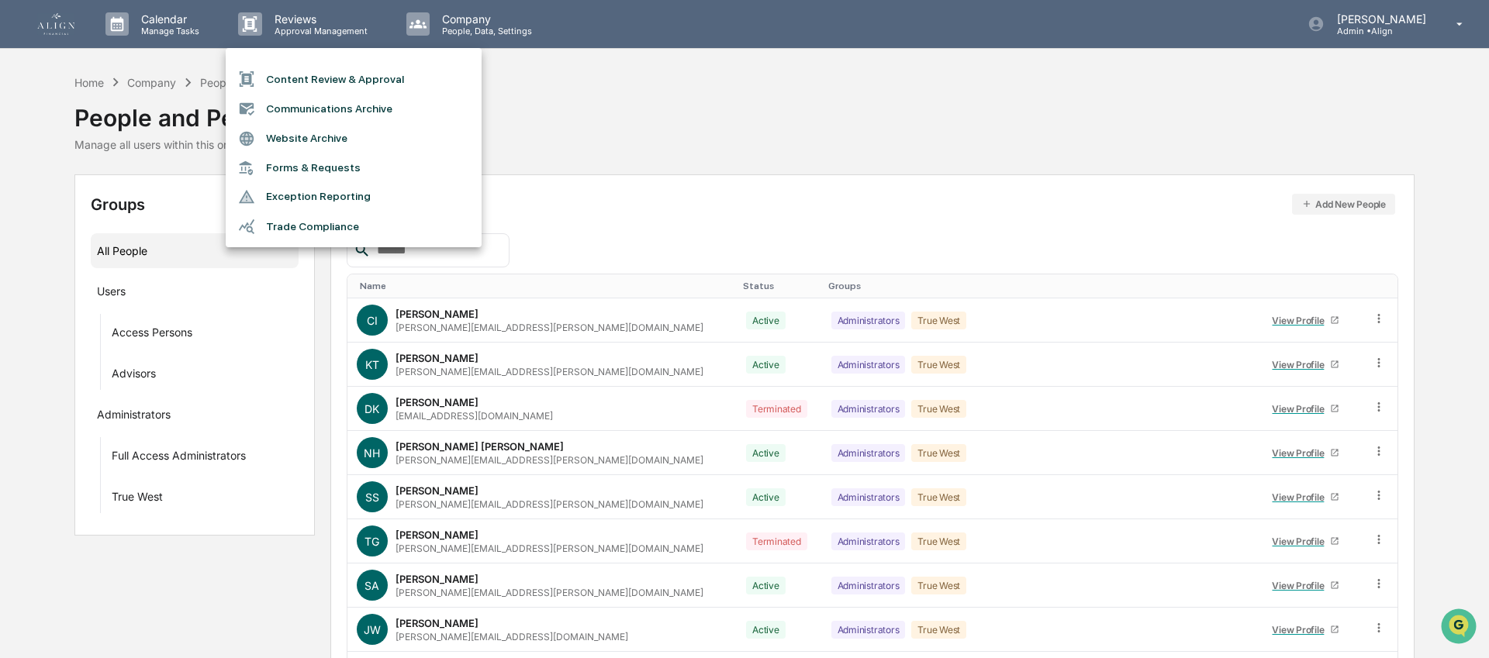
click at [517, 52] on div at bounding box center [744, 329] width 1489 height 658
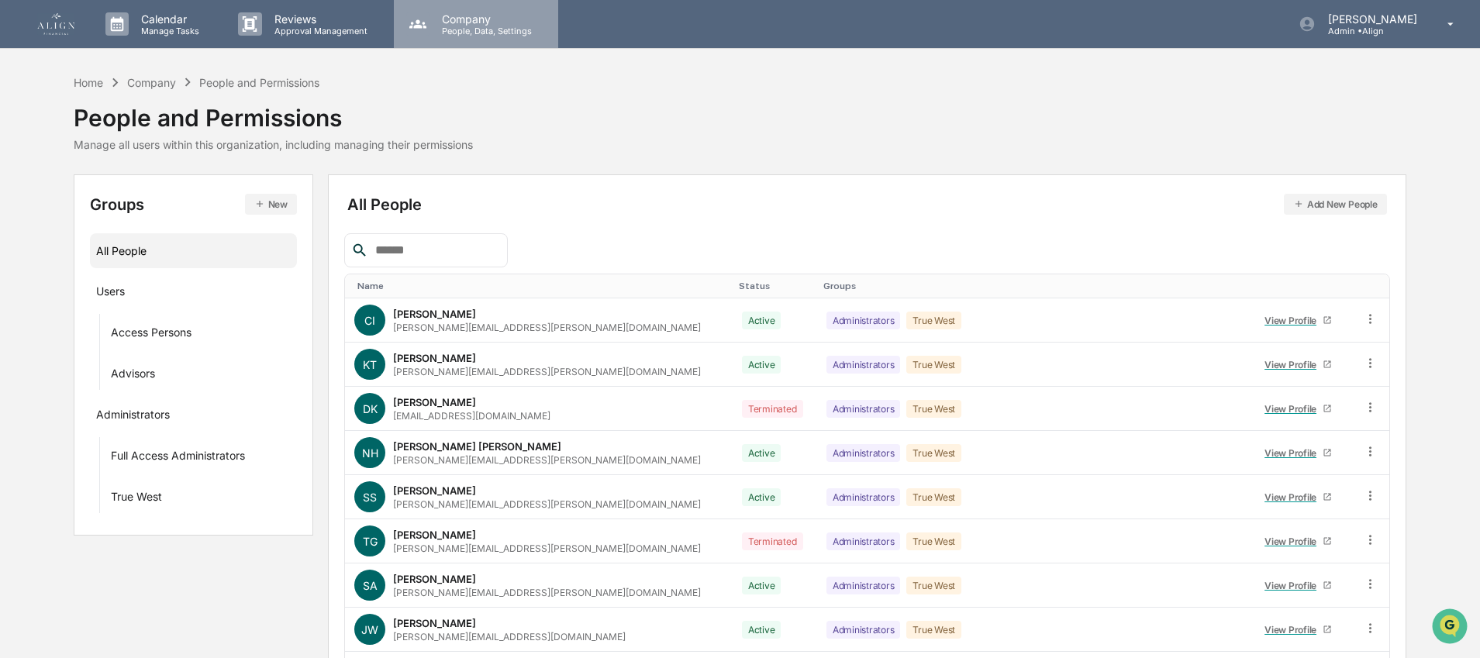
click at [438, 19] on p "Company" at bounding box center [485, 18] width 110 height 13
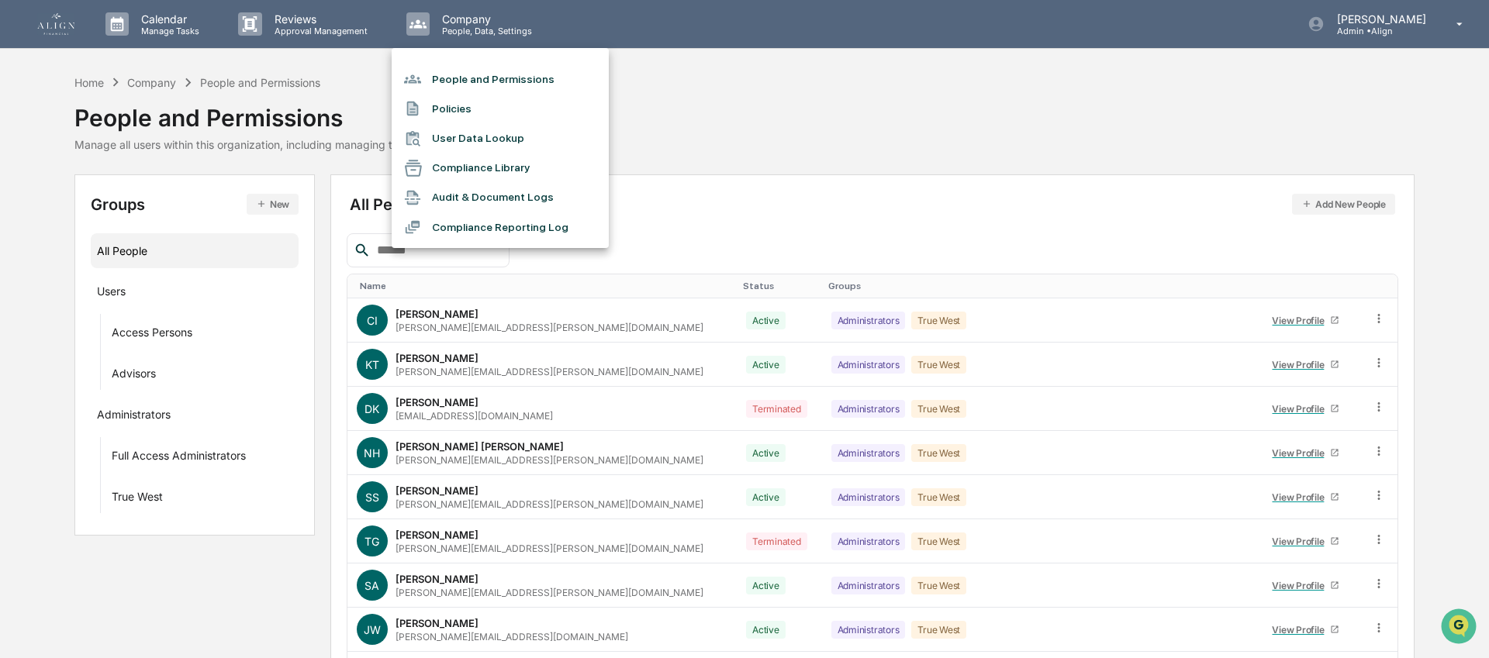
click at [475, 164] on li "Compliance Library" at bounding box center [500, 168] width 217 height 29
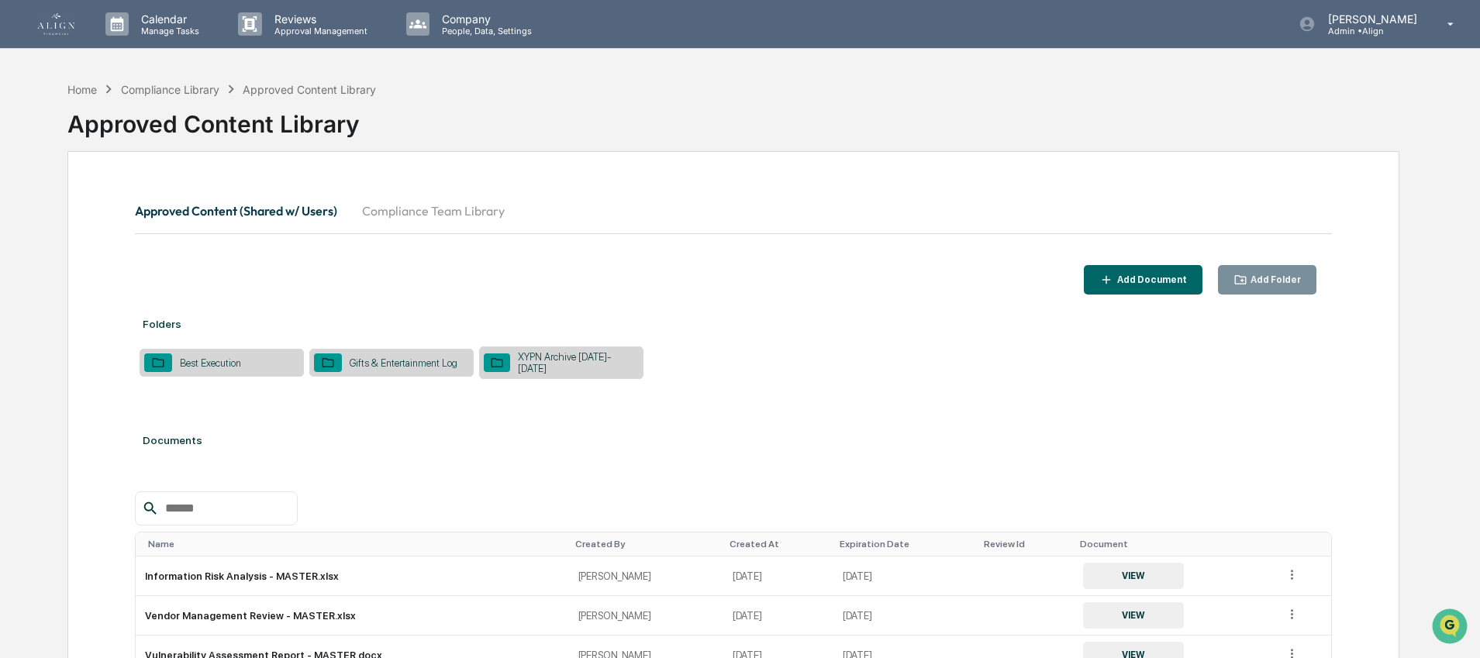
click at [52, 31] on img at bounding box center [55, 24] width 37 height 22
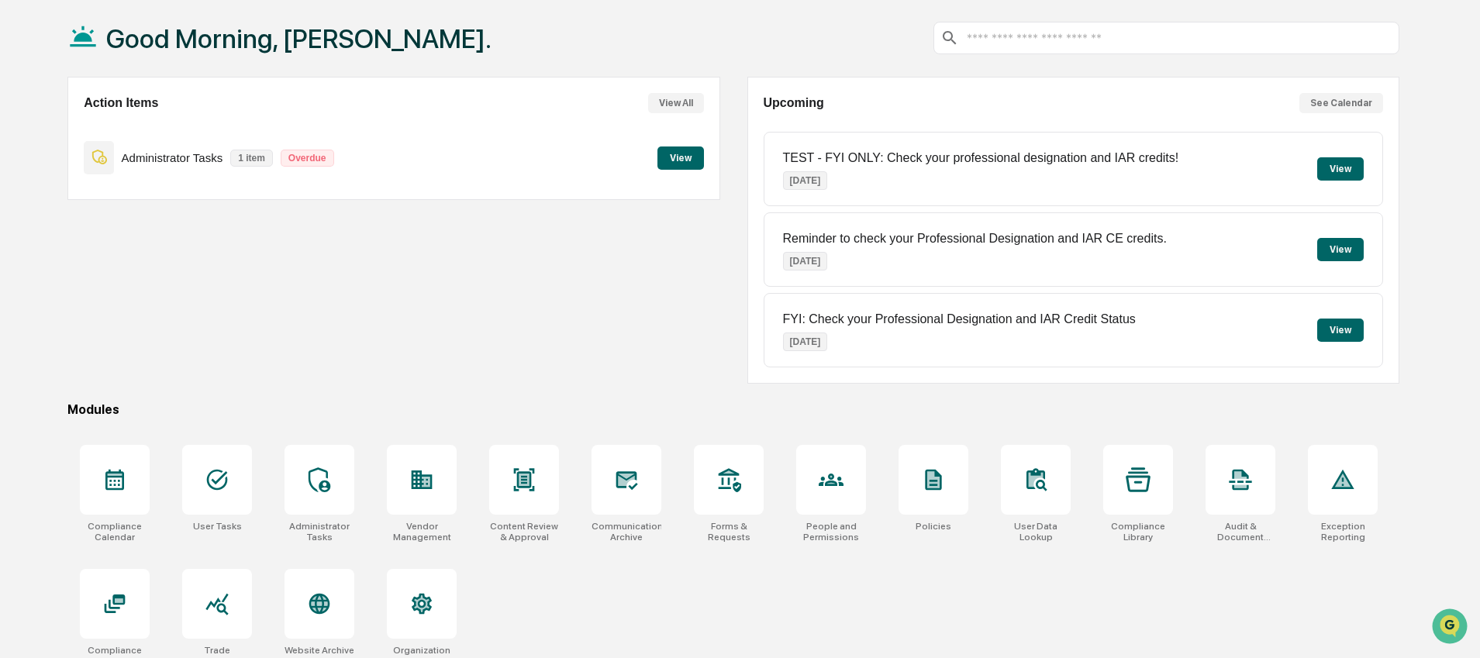
scroll to position [95, 0]
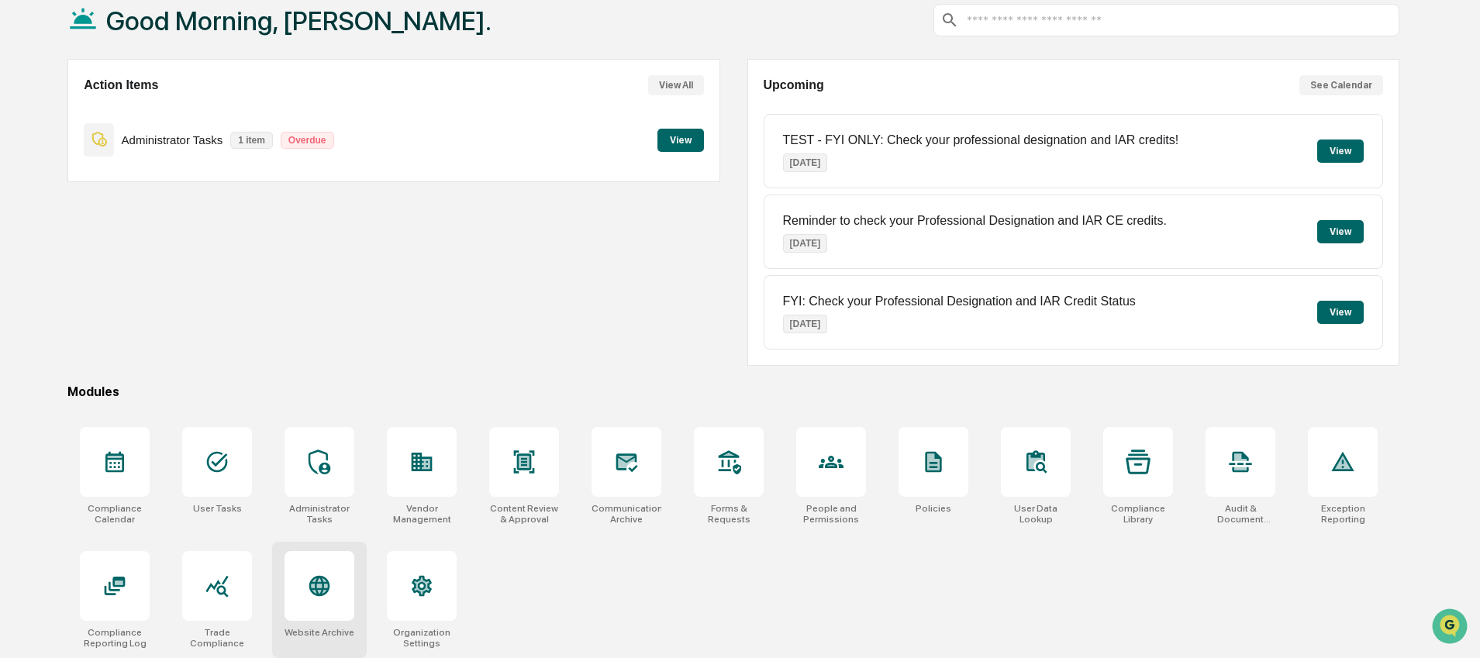
click at [354, 594] on div at bounding box center [320, 586] width 70 height 70
click at [615, 457] on icon at bounding box center [626, 462] width 25 height 25
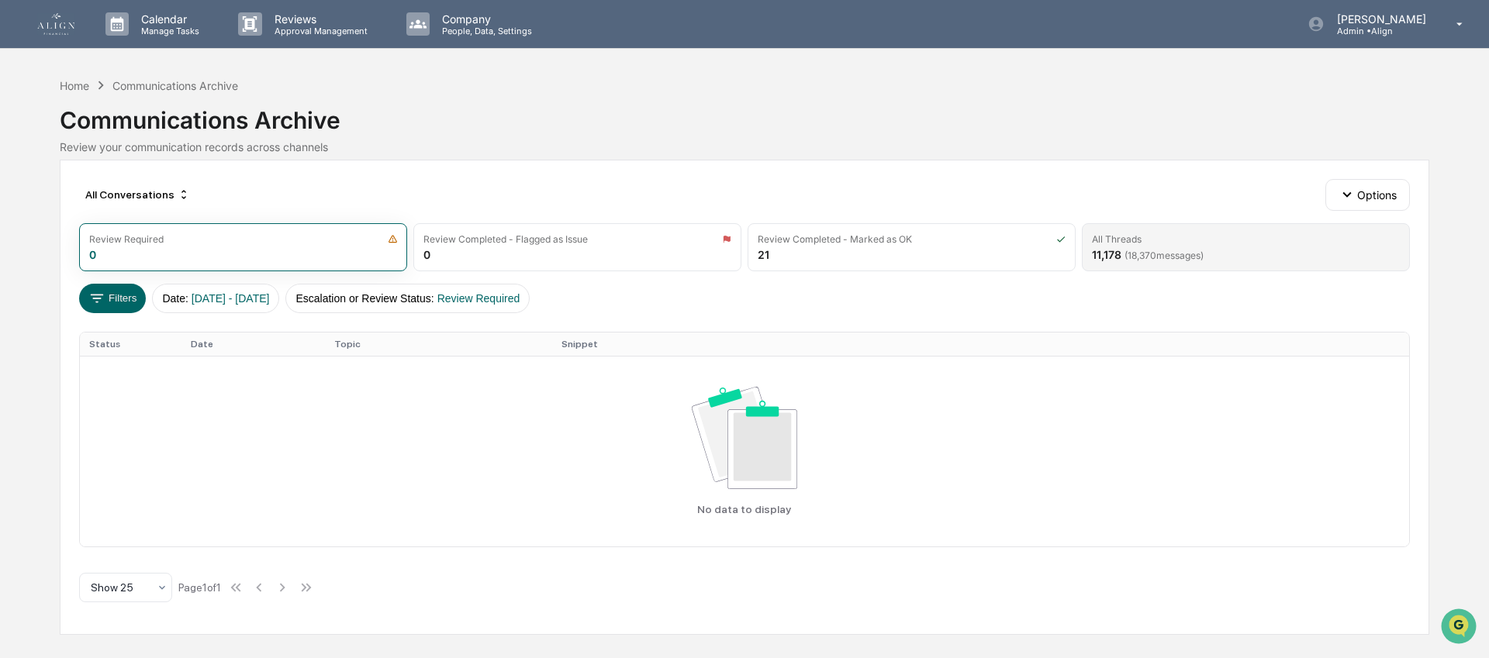
click at [1110, 259] on div "11,178 ( 18,370 messages)" at bounding box center [1148, 254] width 112 height 13
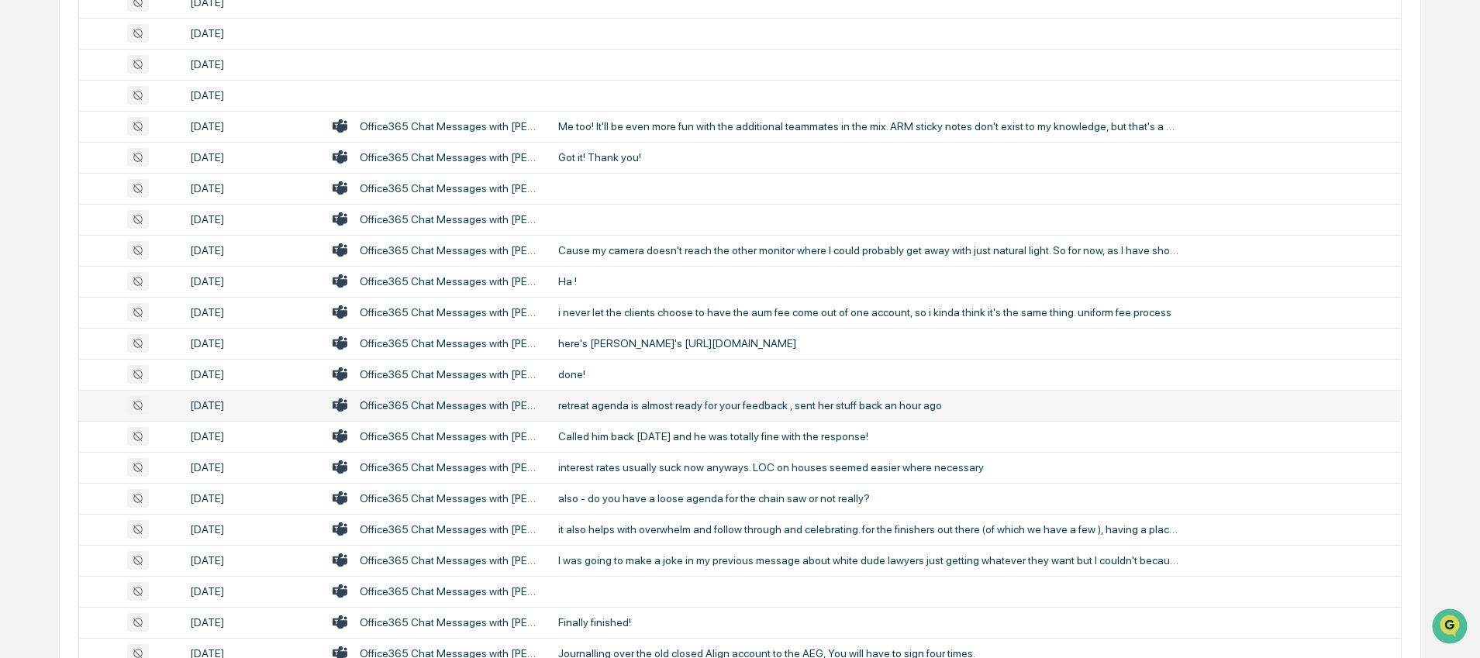
scroll to position [562, 0]
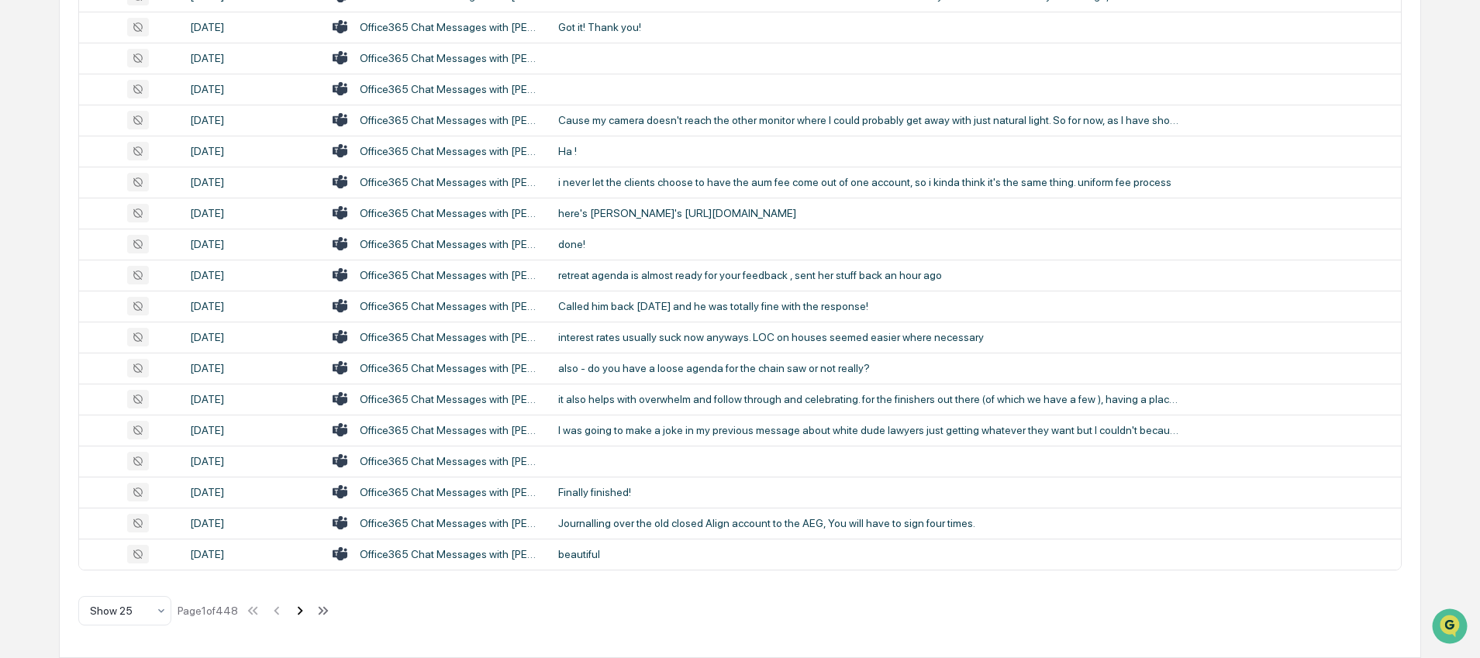
click at [309, 613] on icon at bounding box center [300, 610] width 17 height 17
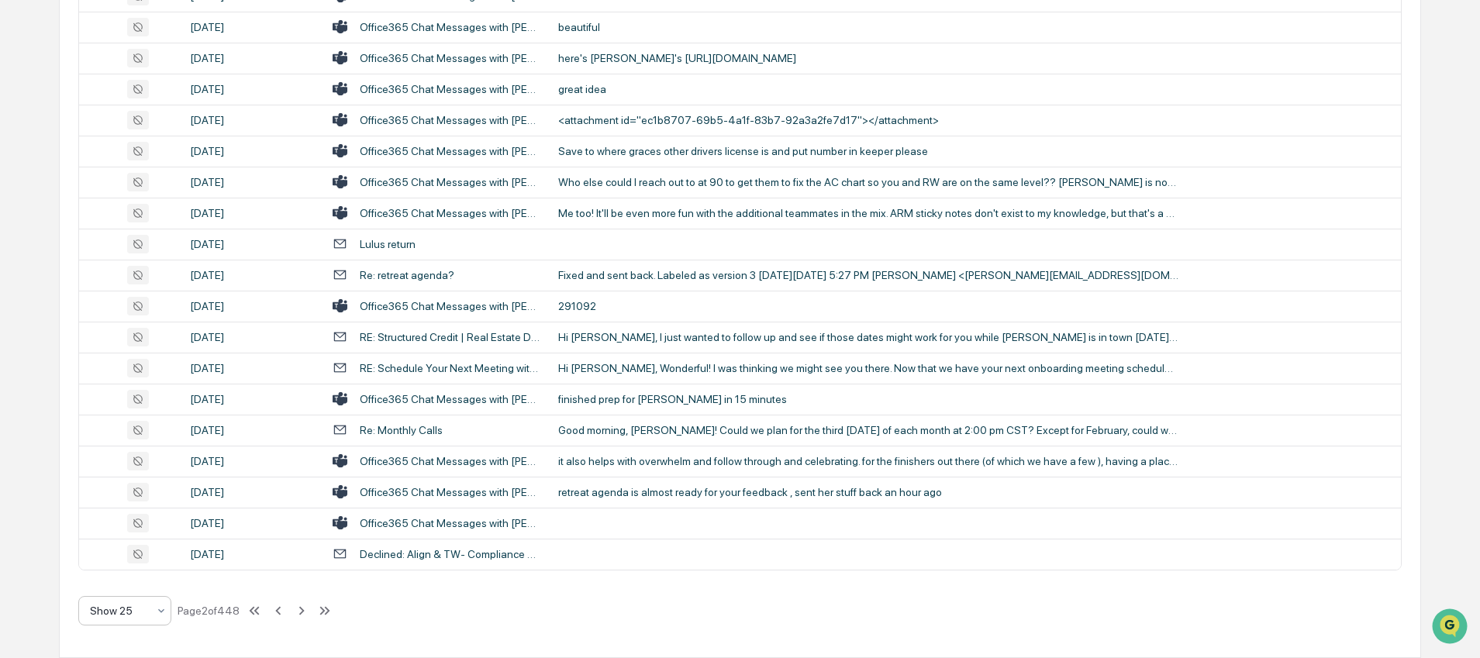
click at [166, 614] on icon at bounding box center [161, 611] width 12 height 12
click at [156, 576] on div "Show 100" at bounding box center [124, 570] width 91 height 31
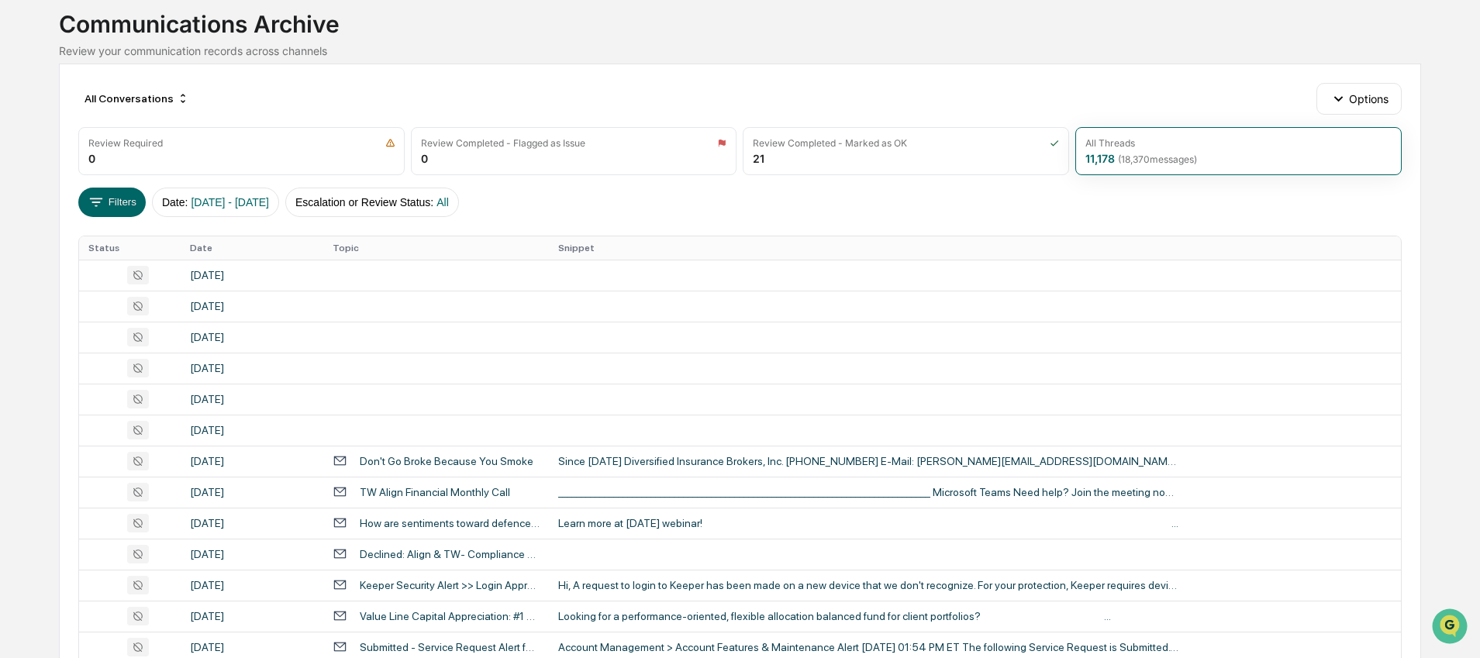
scroll to position [0, 0]
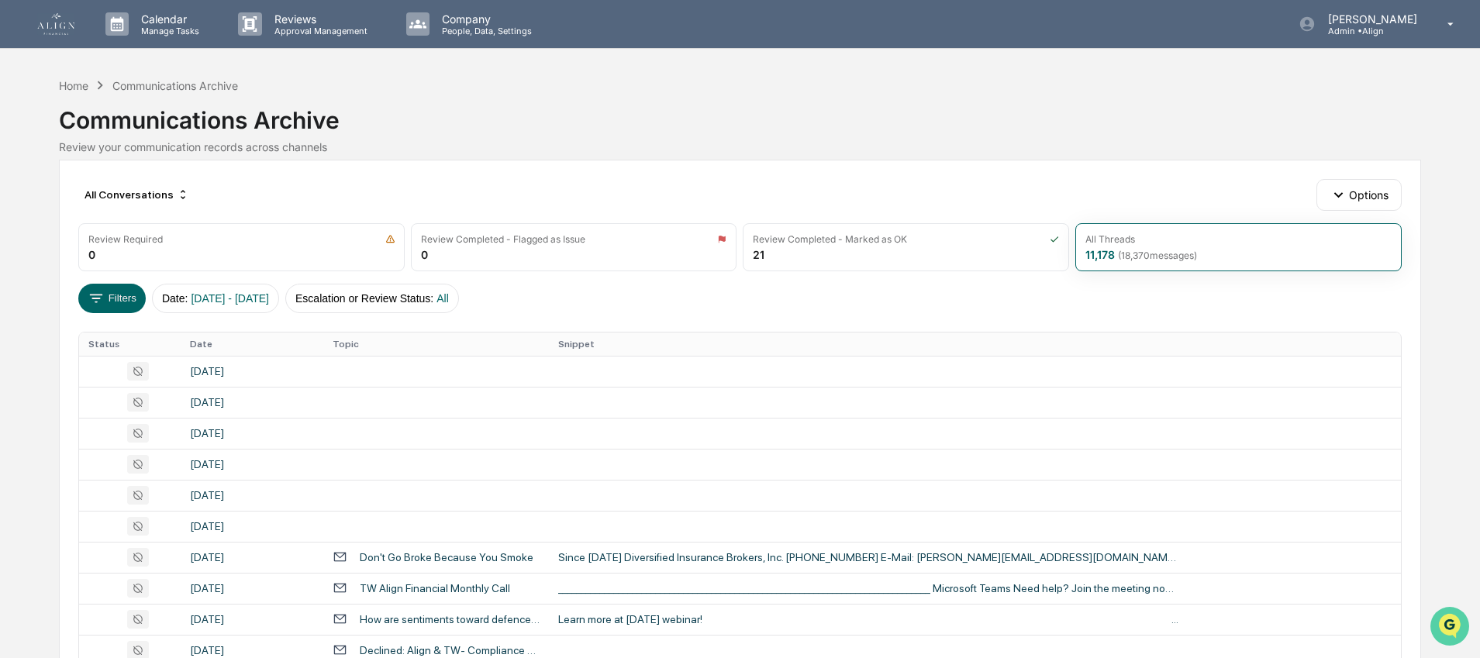
click at [1434, 622] on img "Open customer support" at bounding box center [1450, 626] width 39 height 31
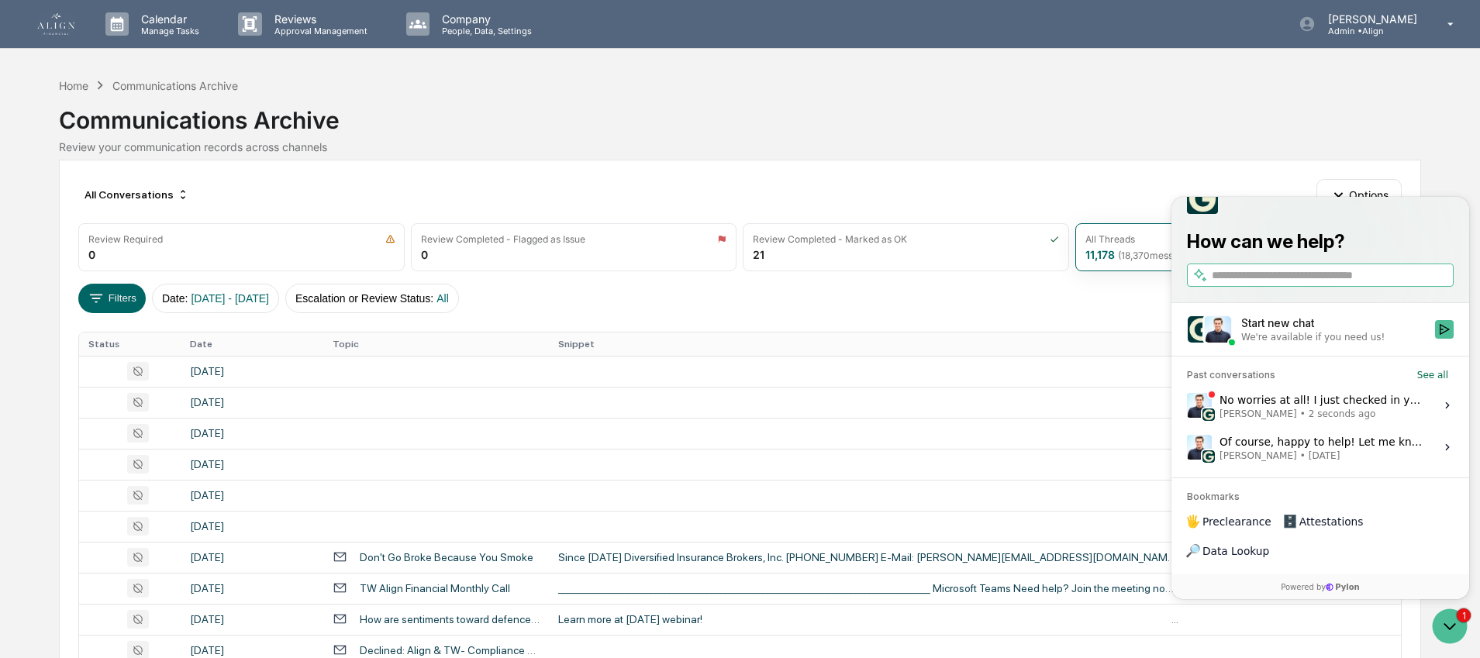
click at [1255, 420] on div "No worries at all! I just checked in your archive and it looks like we're recei…" at bounding box center [1323, 405] width 206 height 29
click at [1187, 406] on button "View issue" at bounding box center [1186, 406] width 1 height 1
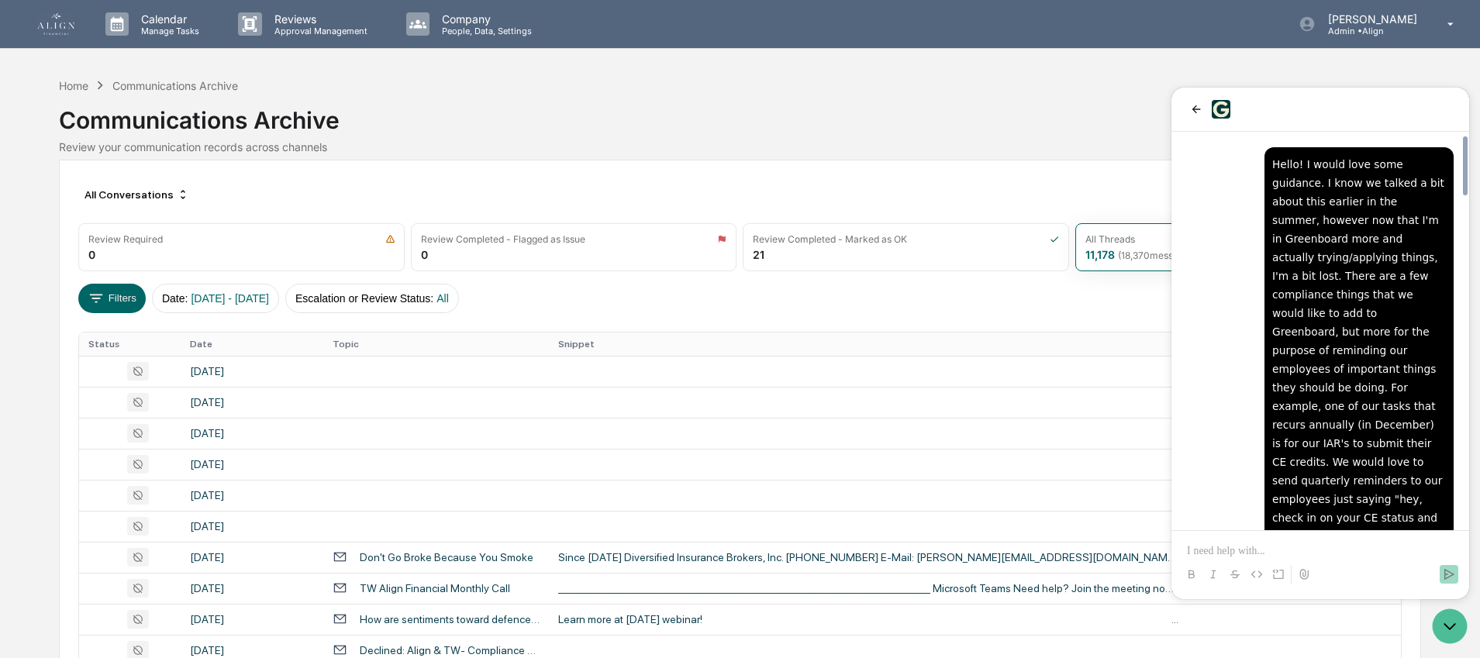
scroll to position [2222, 0]
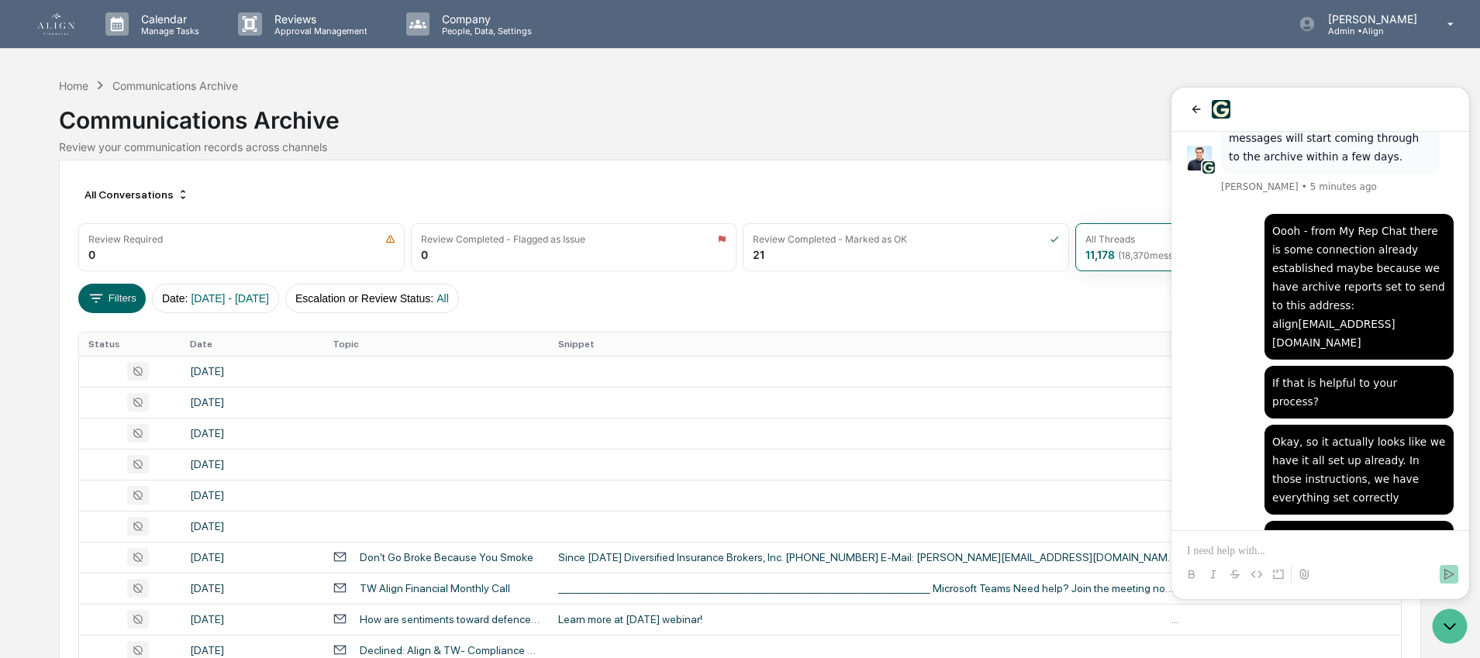
click at [1227, 547] on p at bounding box center [1320, 552] width 267 height 16
click at [1196, 105] on icon "back" at bounding box center [1197, 109] width 9 height 8
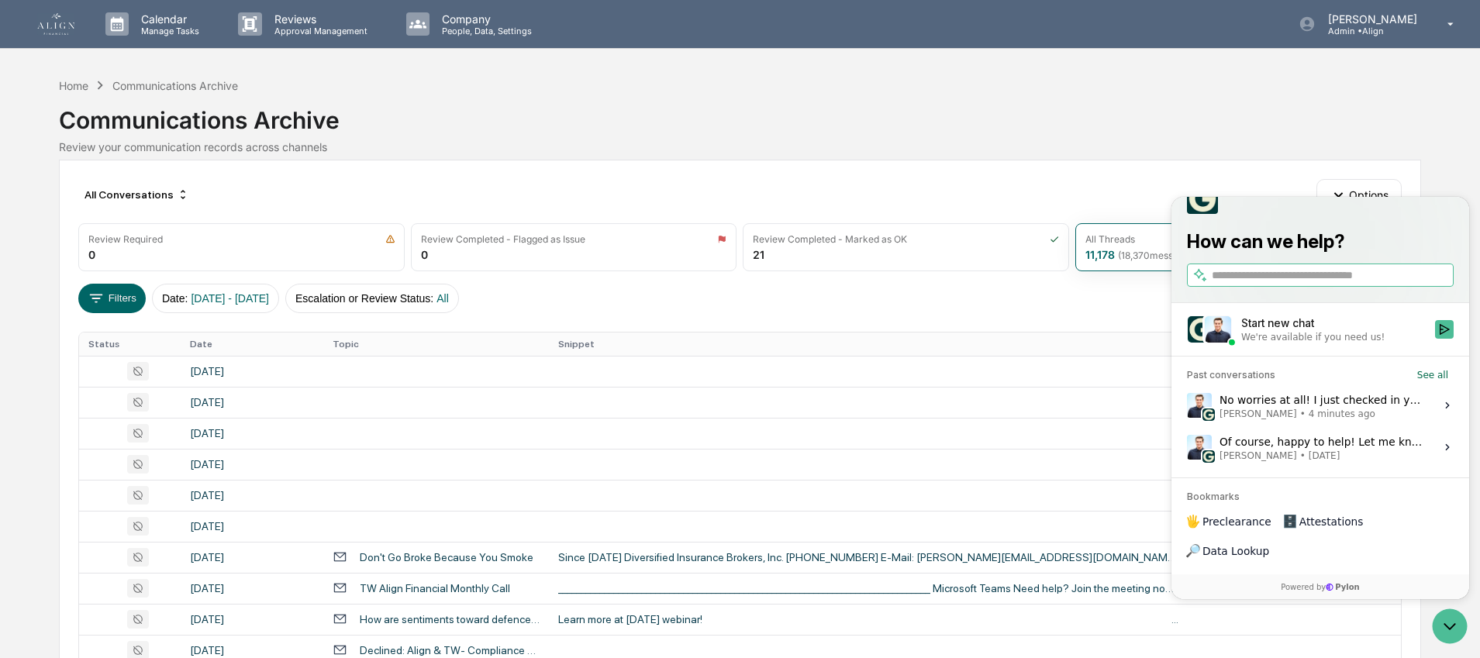
click at [1274, 420] on span "Jack Rasmussen" at bounding box center [1259, 414] width 78 height 12
click at [1187, 406] on button "View issue" at bounding box center [1186, 406] width 1 height 1
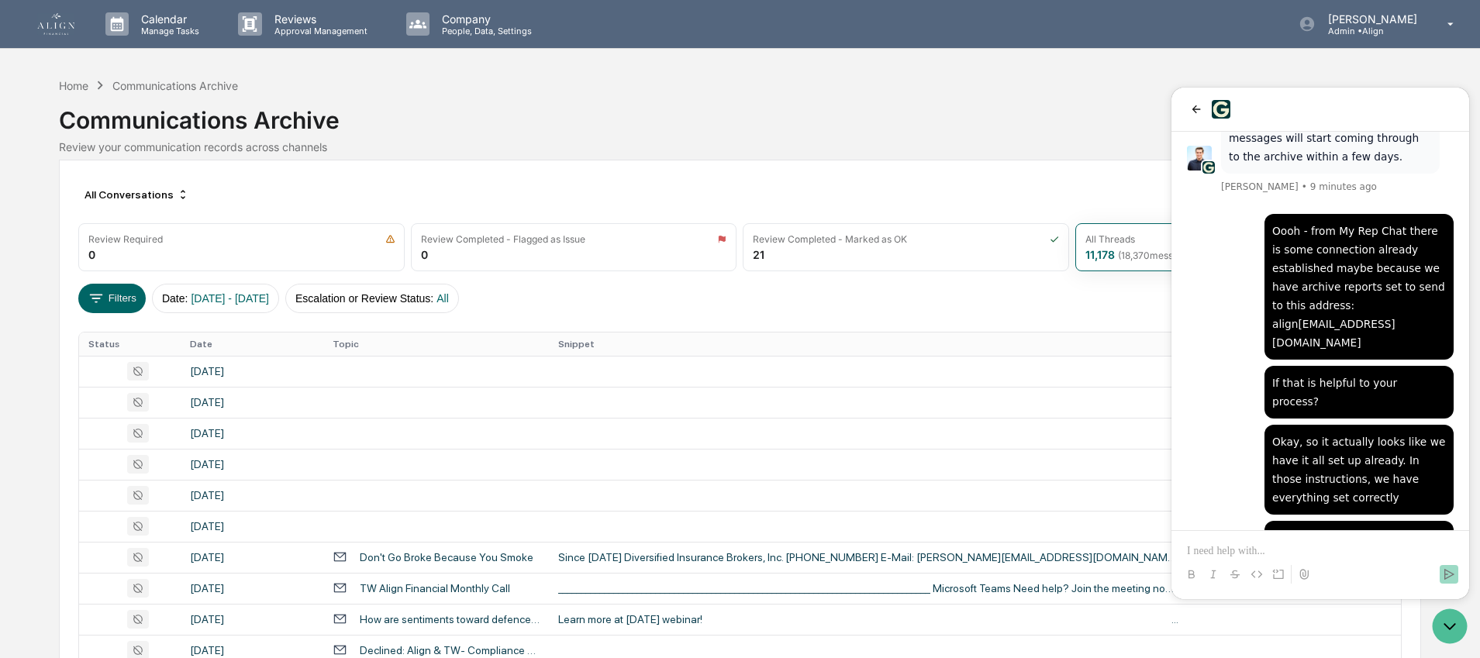
click at [1292, 554] on p at bounding box center [1320, 552] width 267 height 16
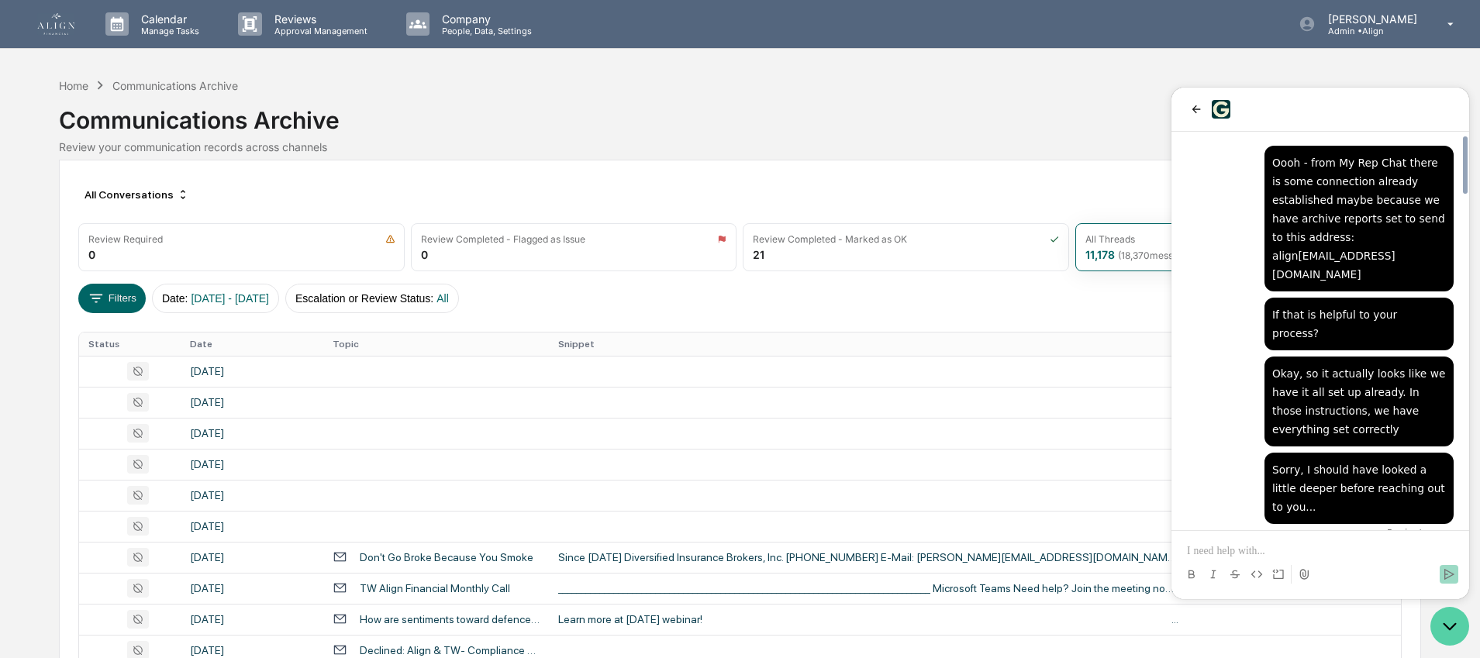
click at [1445, 630] on icon "Open customer support" at bounding box center [1450, 626] width 39 height 39
